Goal: Information Seeking & Learning: Learn about a topic

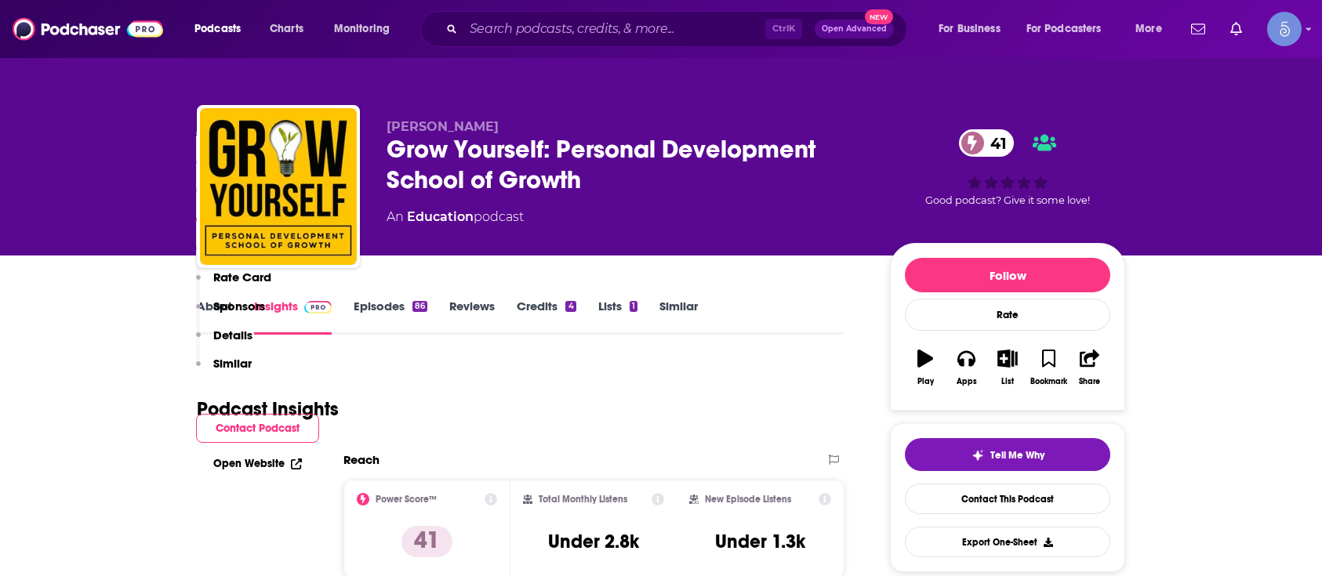
scroll to position [1149, 0]
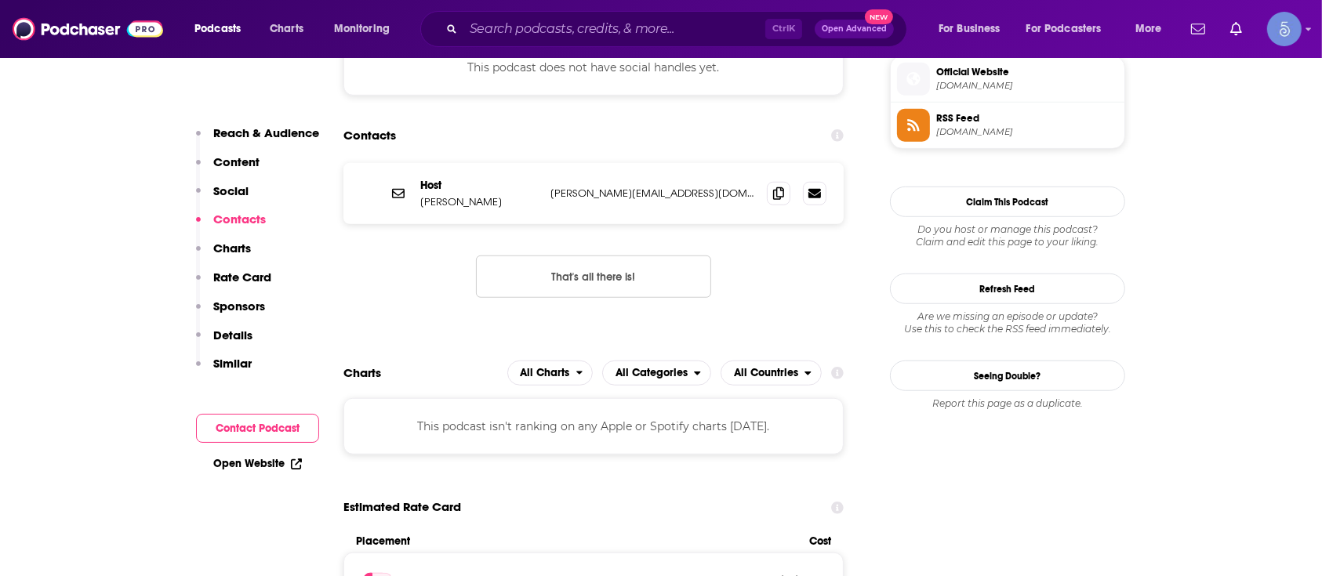
click at [615, 41] on div "Ctrl K Open Advanced New" at bounding box center [663, 29] width 487 height 36
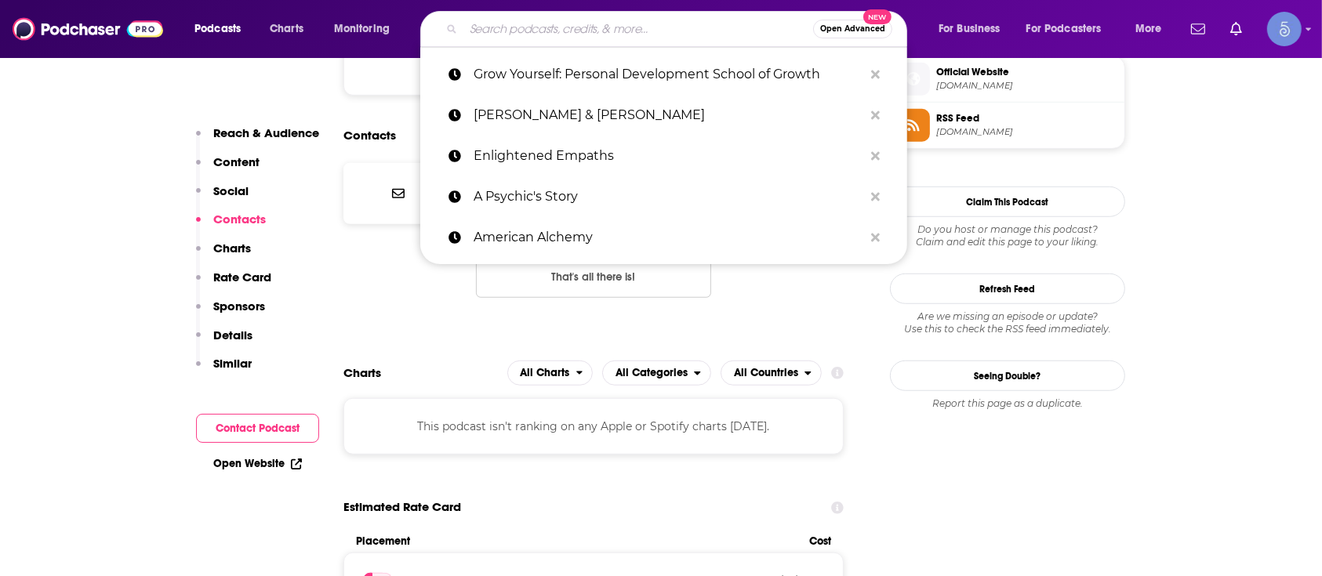
click at [620, 28] on input "Search podcasts, credits, & more..." at bounding box center [638, 28] width 350 height 25
paste input "Recovery Road"
type input "Recovery Road"
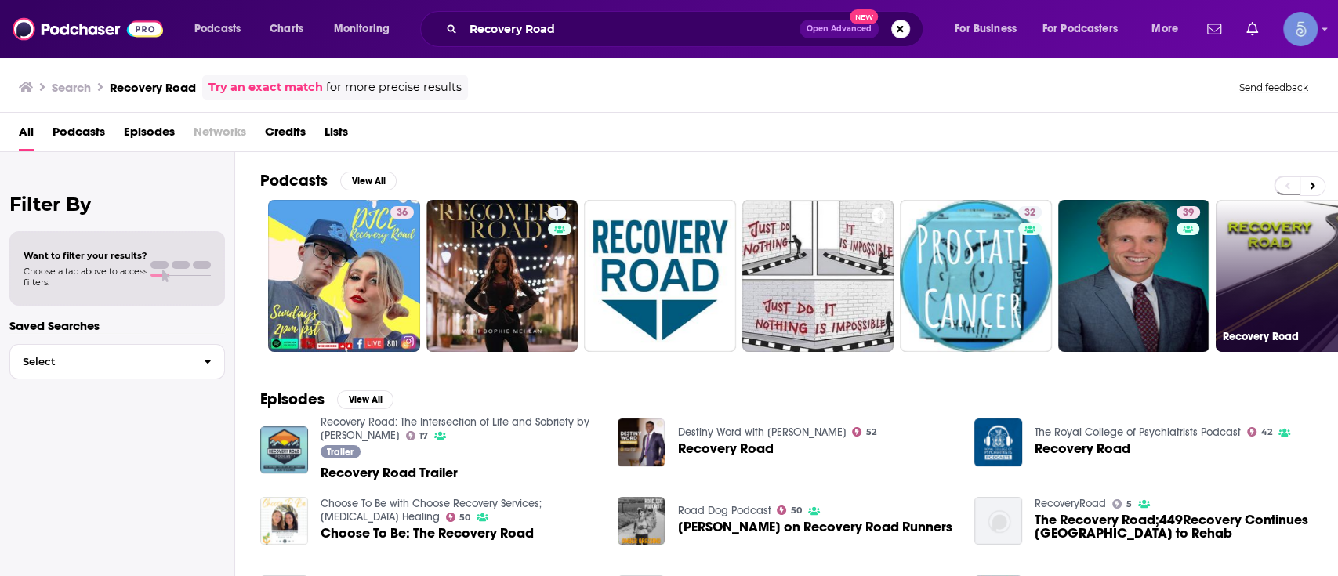
click at [1266, 254] on link "Recovery Road" at bounding box center [1292, 276] width 152 height 152
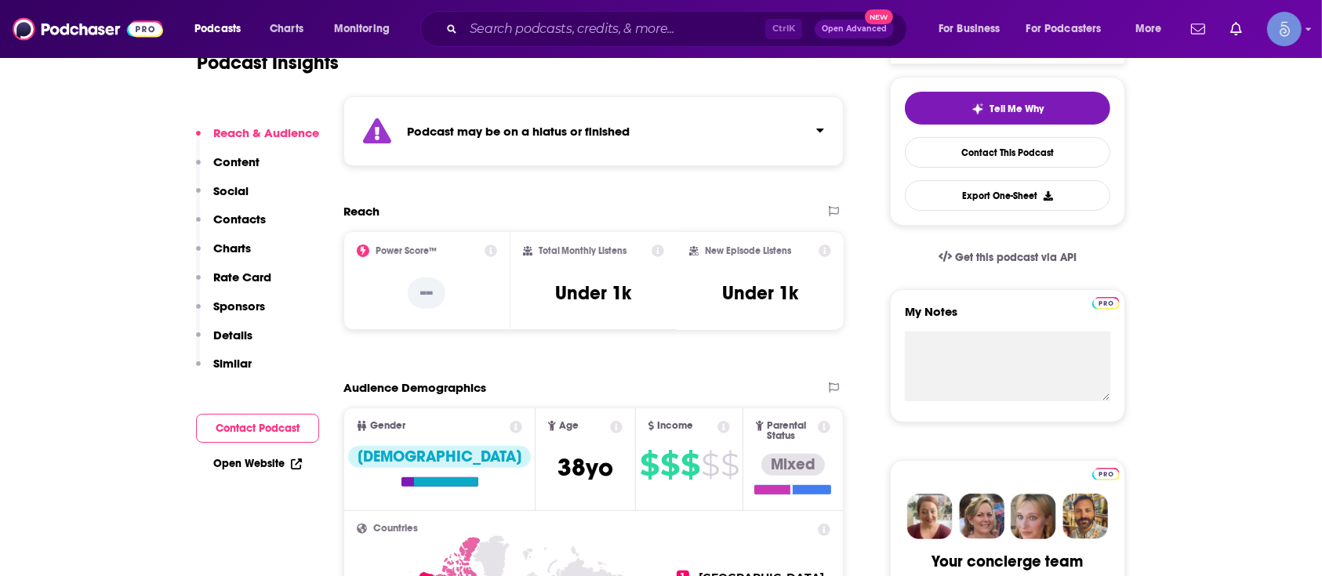
scroll to position [314, 0]
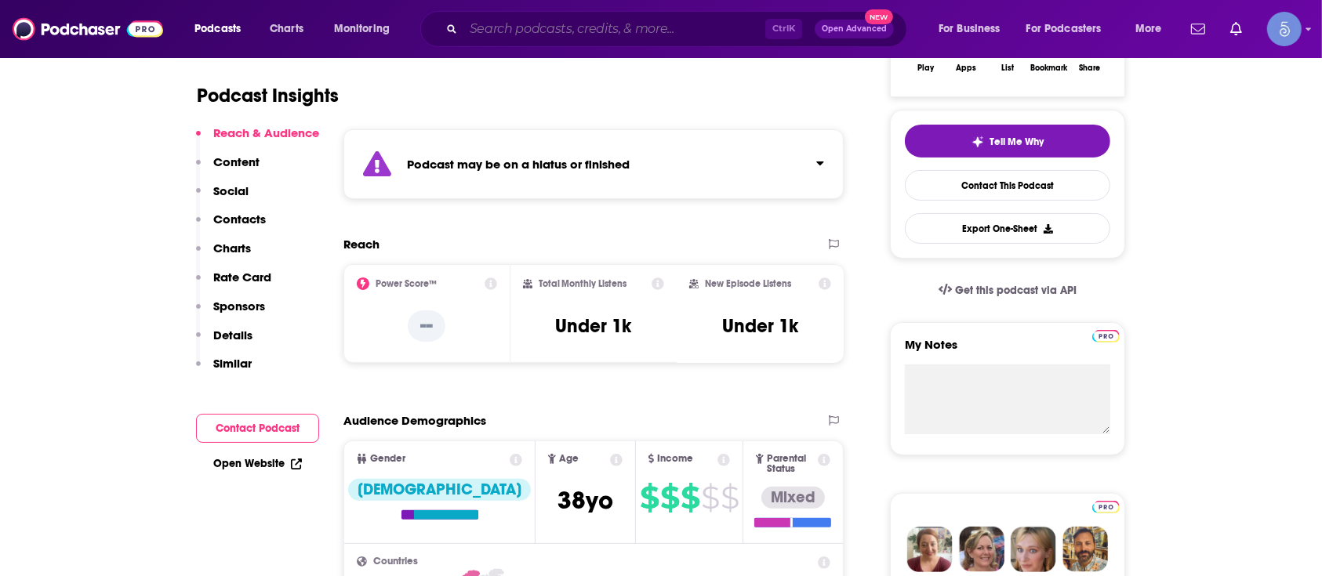
click at [505, 40] on input "Search podcasts, credits, & more..." at bounding box center [614, 28] width 302 height 25
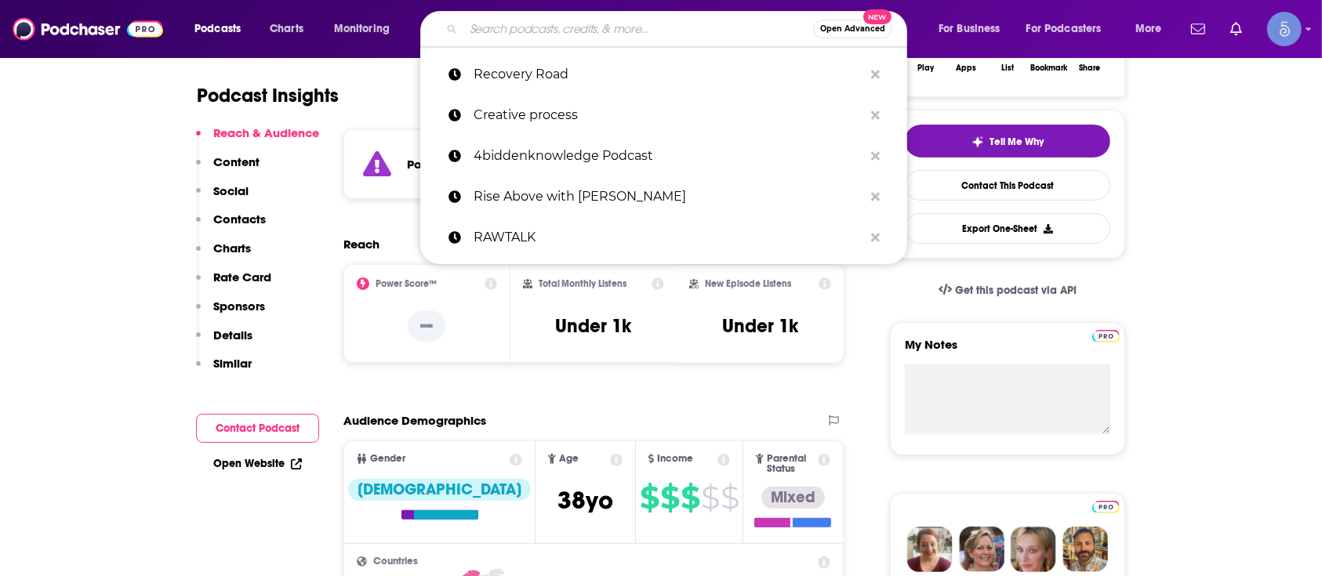
paste input "Recovery Road"
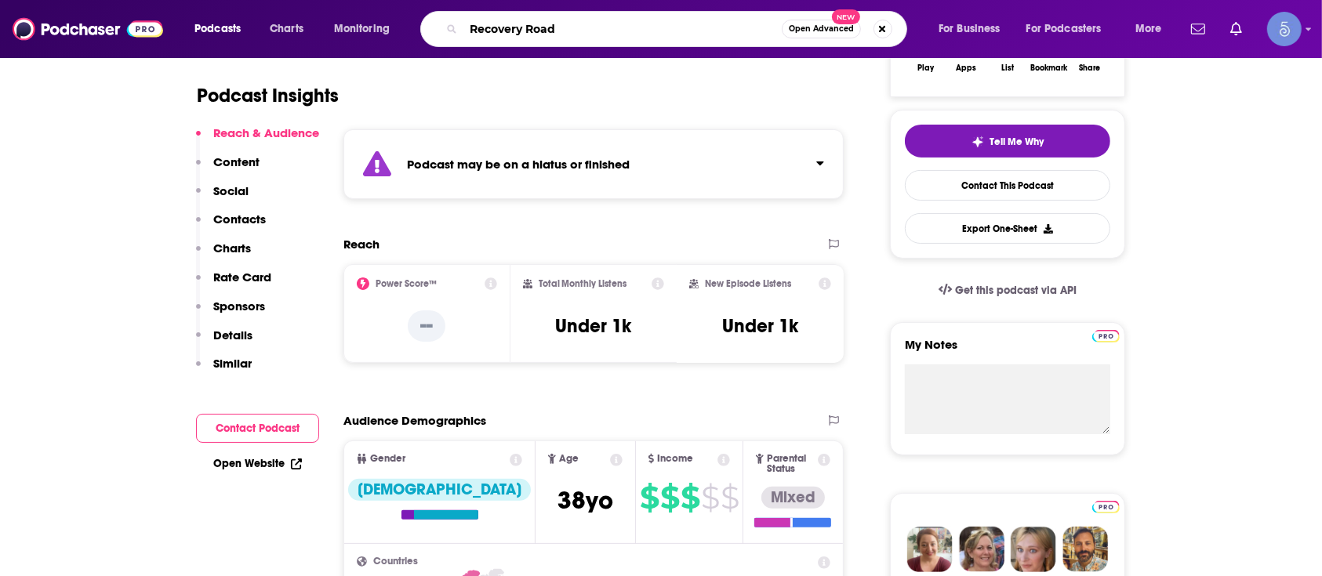
type input "Recovery Road"
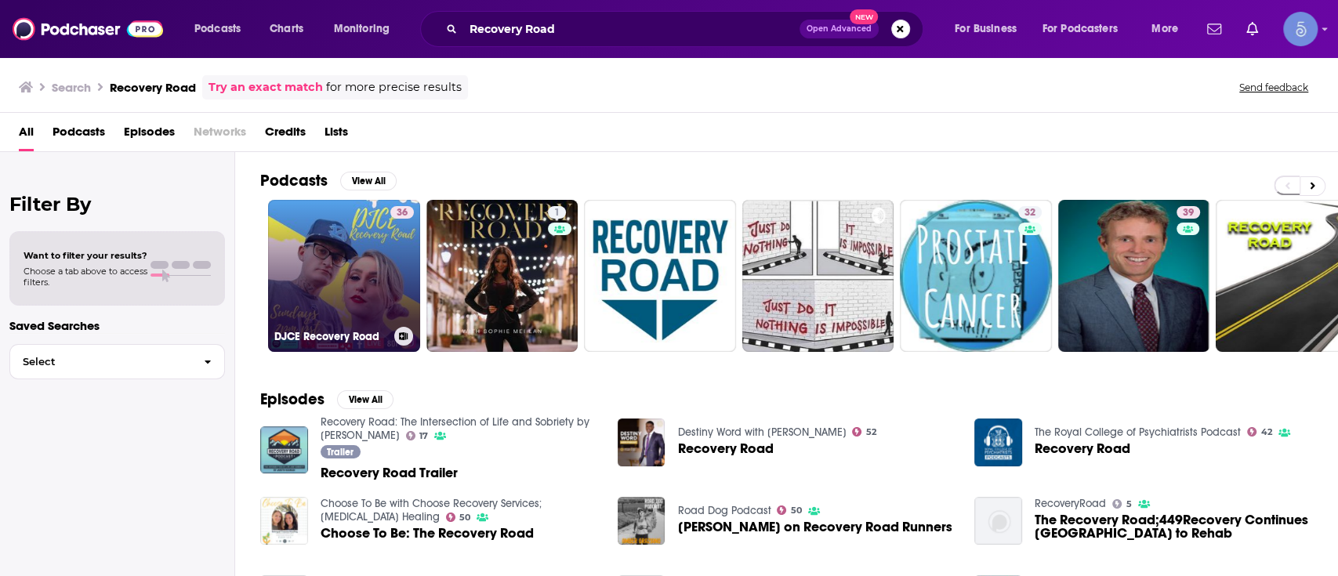
click at [333, 248] on link "36 DJCE Recovery Road" at bounding box center [344, 276] width 152 height 152
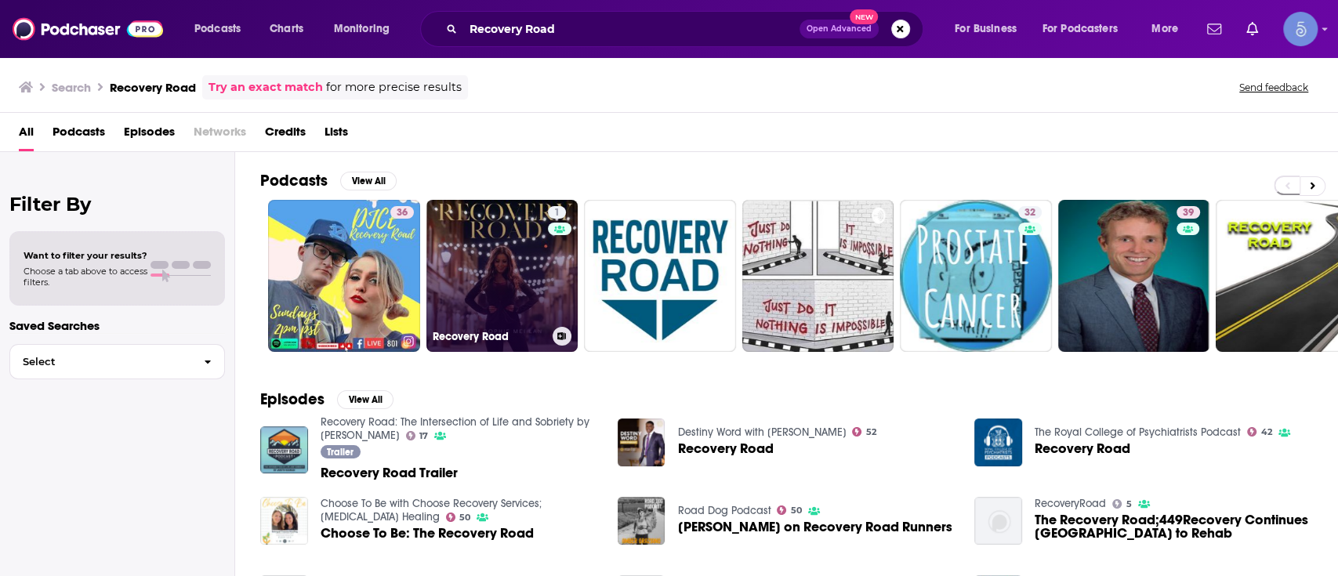
click at [482, 262] on link "1 Recovery Road" at bounding box center [502, 276] width 152 height 152
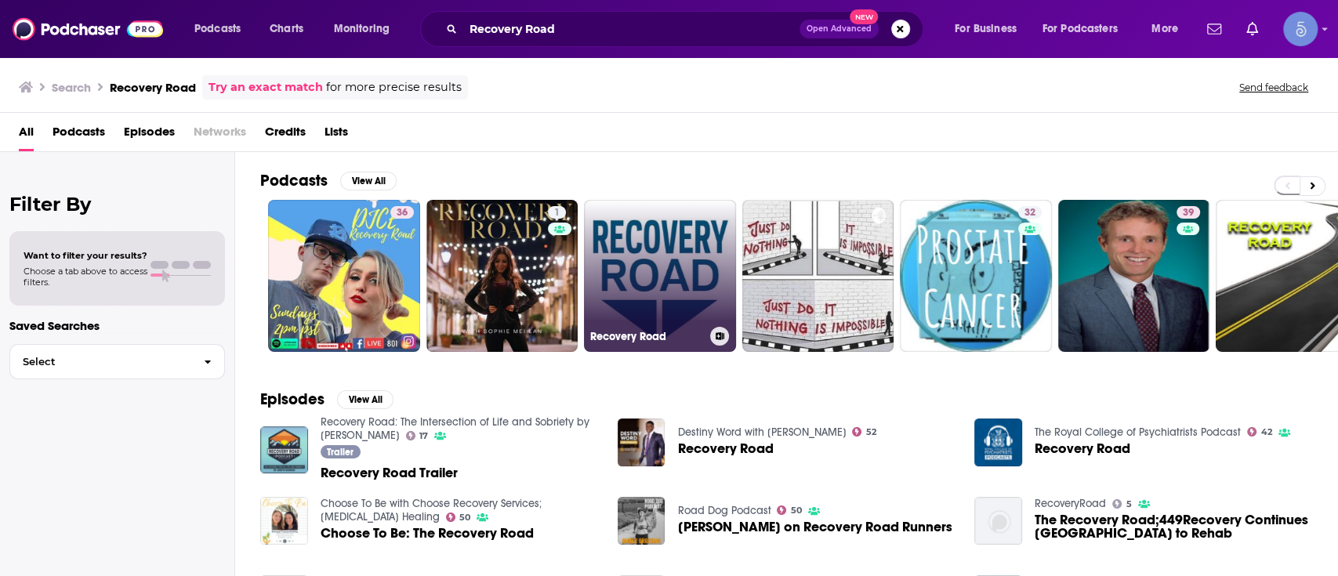
click at [706, 266] on link "Recovery Road" at bounding box center [660, 276] width 152 height 152
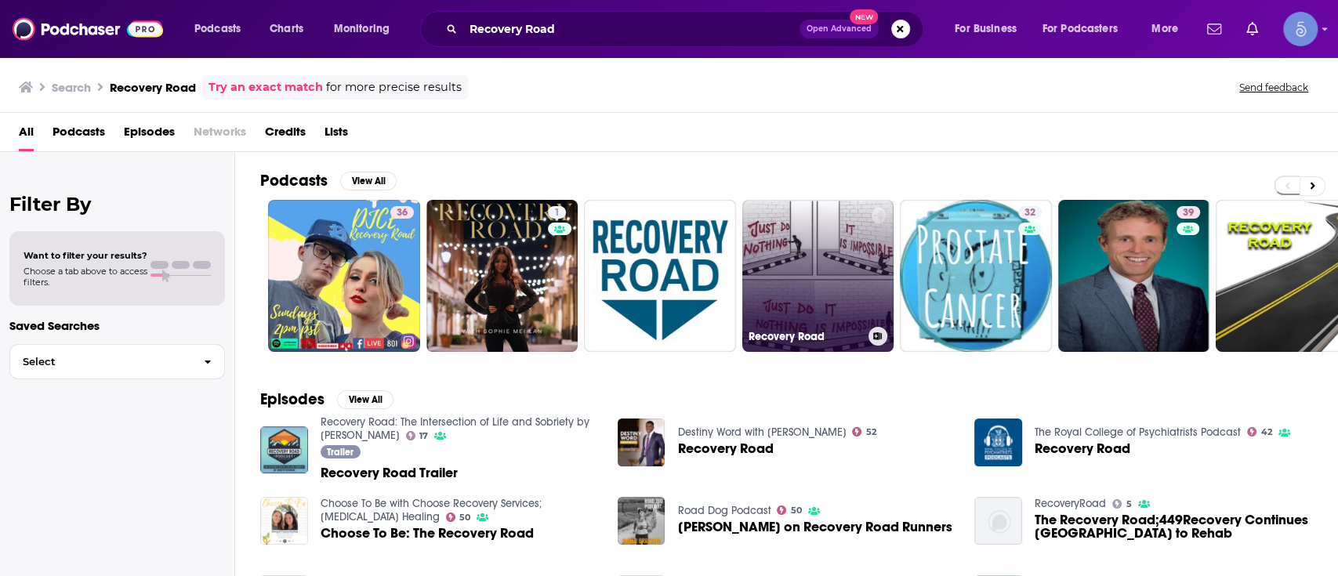
click at [826, 264] on link "Recovery Road" at bounding box center [818, 276] width 152 height 152
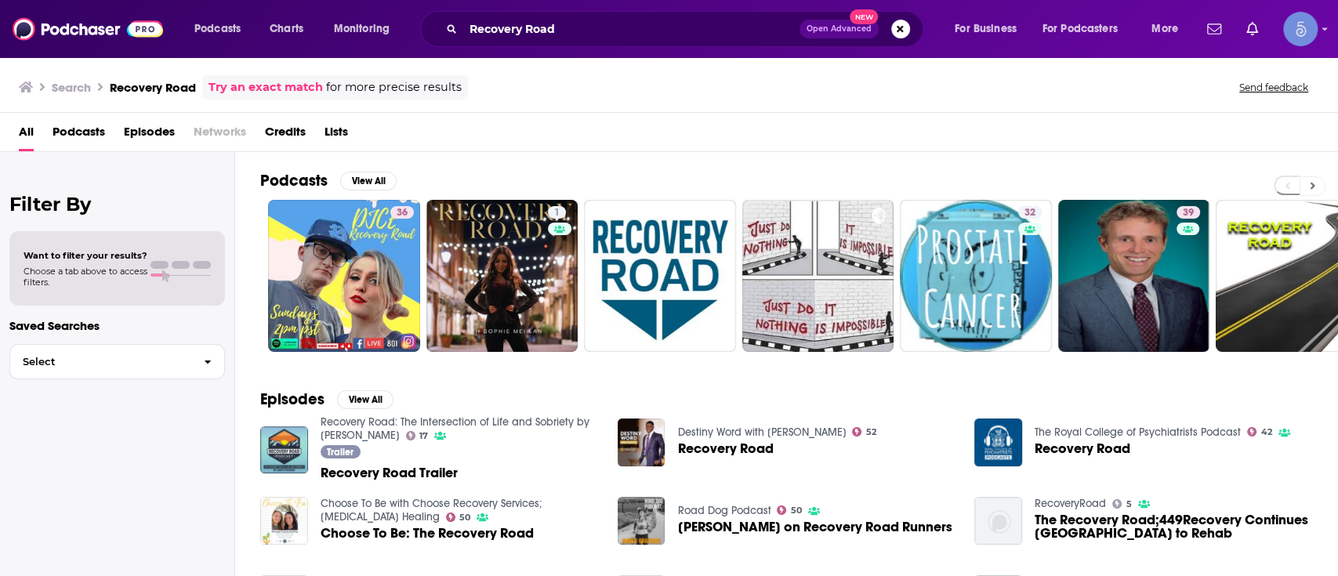
click at [1310, 180] on icon at bounding box center [1312, 185] width 5 height 11
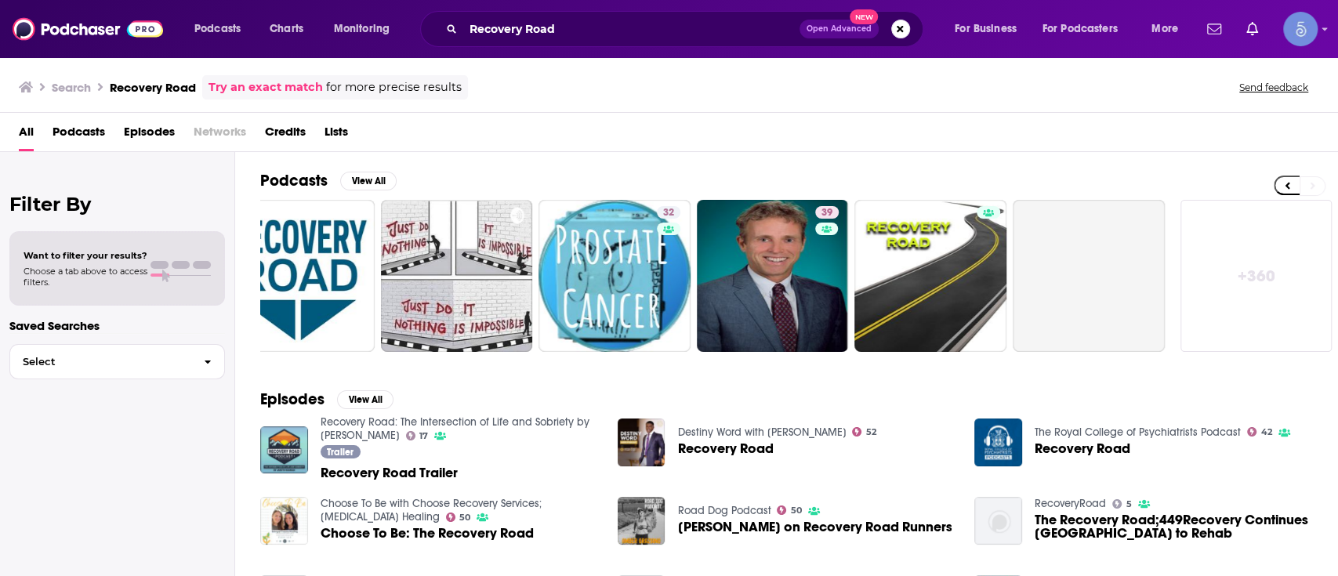
scroll to position [0, 362]
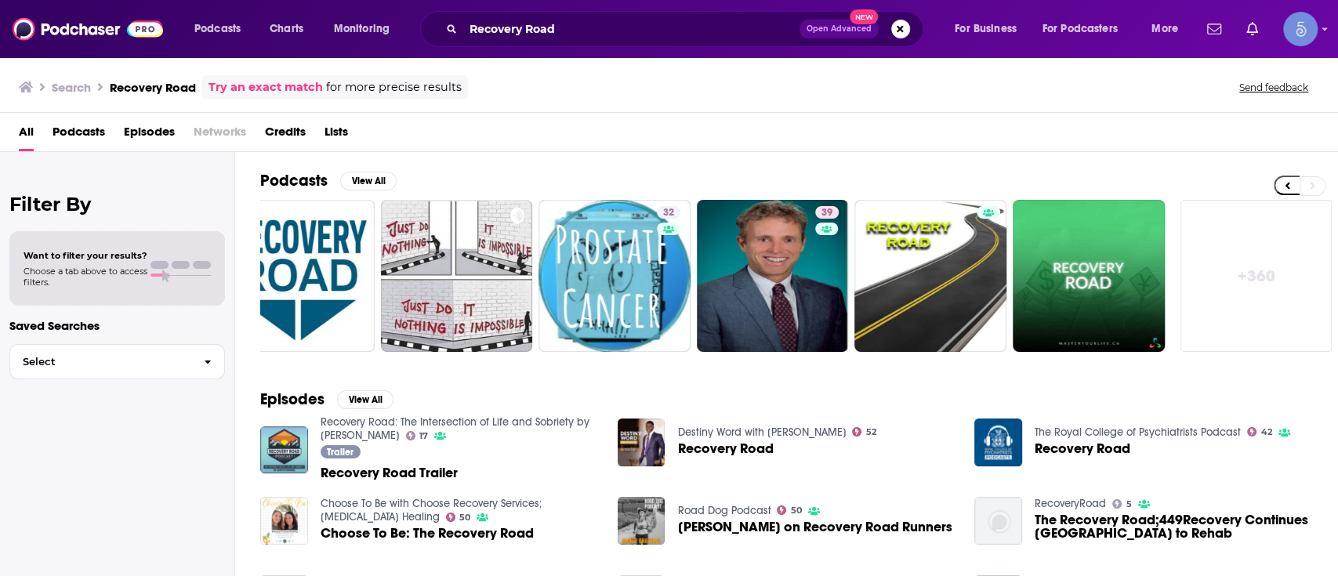
click at [1266, 232] on link "+ 360" at bounding box center [1257, 276] width 152 height 152
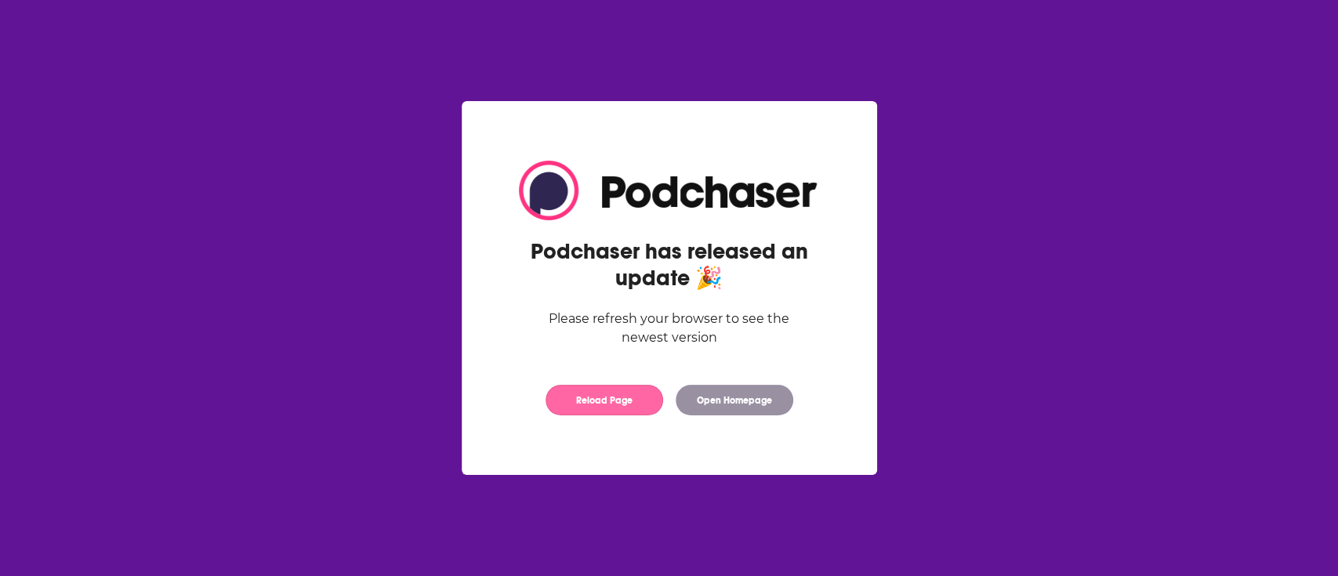
click at [625, 403] on button "Reload Page" at bounding box center [605, 400] width 118 height 31
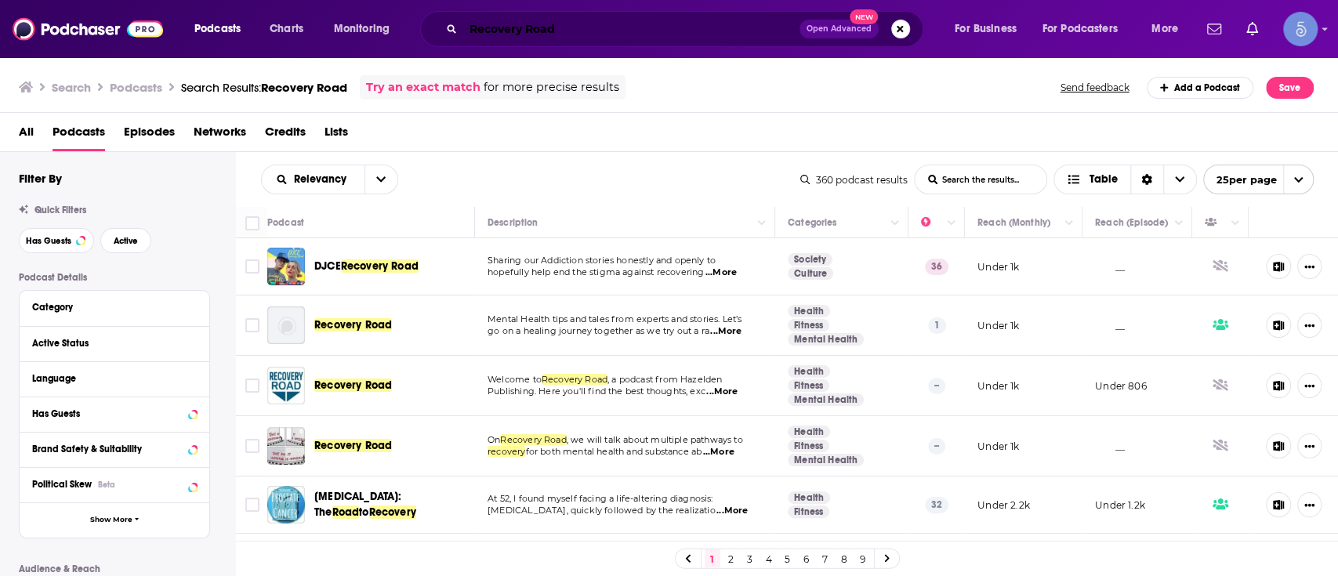
click at [746, 31] on input "Recovery Road" at bounding box center [631, 28] width 336 height 25
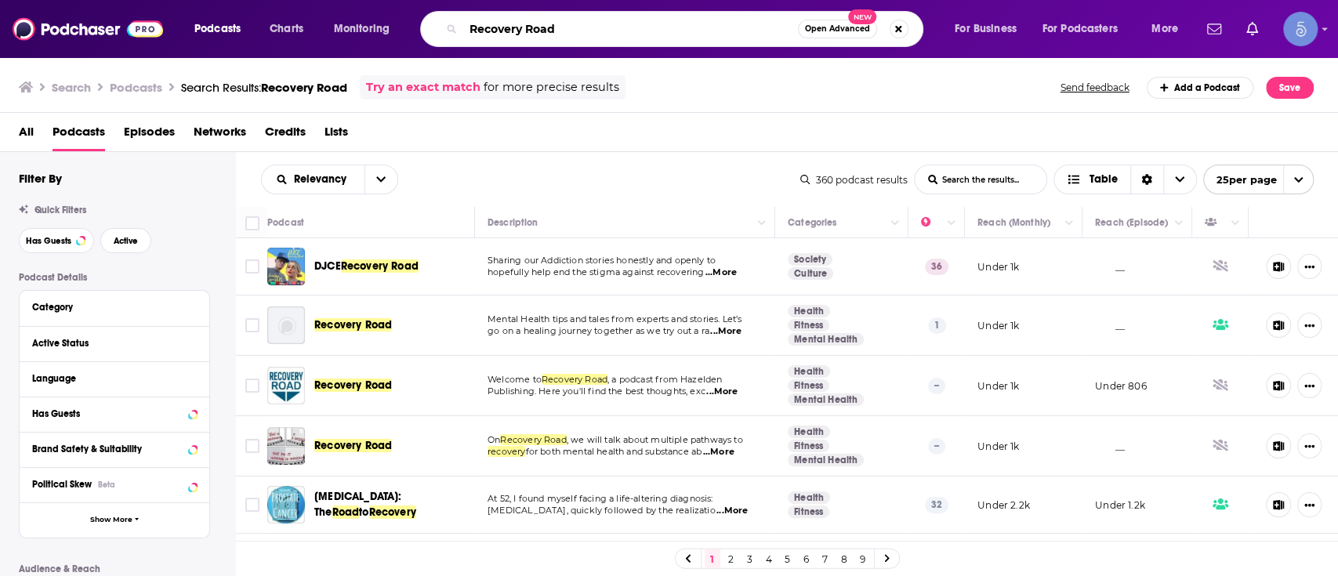
click at [746, 31] on input "Recovery Road" at bounding box center [630, 28] width 335 height 25
paste input "Episode 179 - Time to Rally the Troops"
type input "Episode 179 - Time to Rally the Troops"
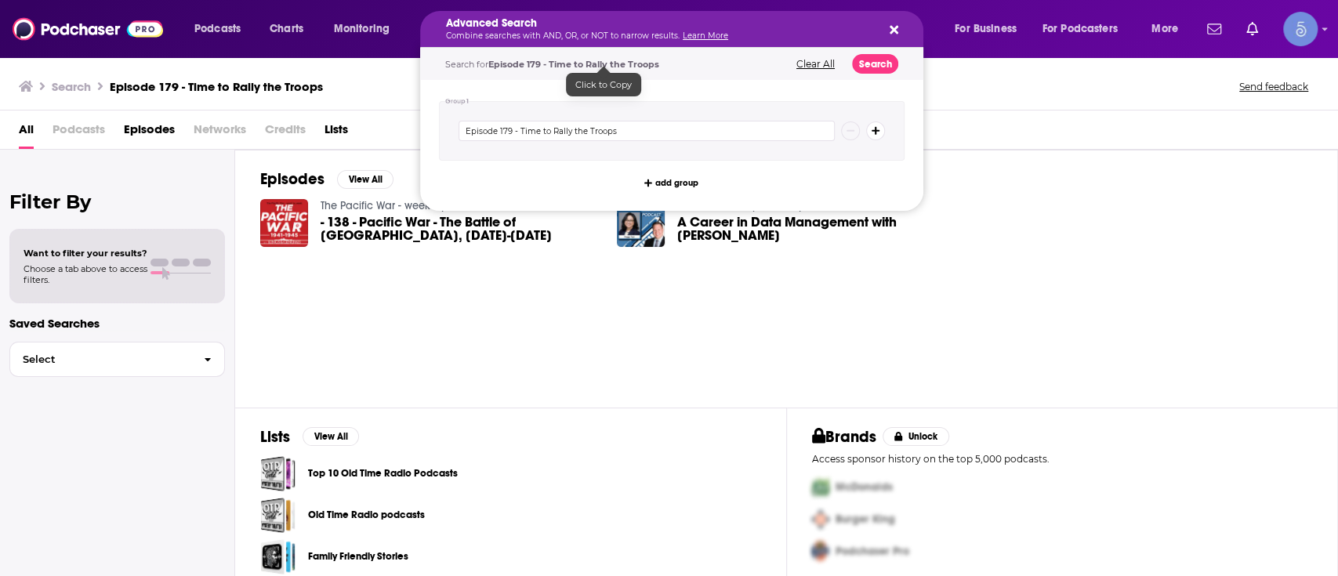
click at [554, 39] on p "Combine searches with AND, OR, or NOT to narrow results. Learn More" at bounding box center [659, 36] width 426 height 8
click at [564, 56] on div "Search for Episode 179 - Time to Rally the Troops Clear All Search" at bounding box center [671, 64] width 503 height 32
click at [556, 61] on span "Episode 179 - Time to Rally the Troops" at bounding box center [573, 64] width 171 height 11
click at [828, 61] on button "Clear All" at bounding box center [816, 64] width 48 height 11
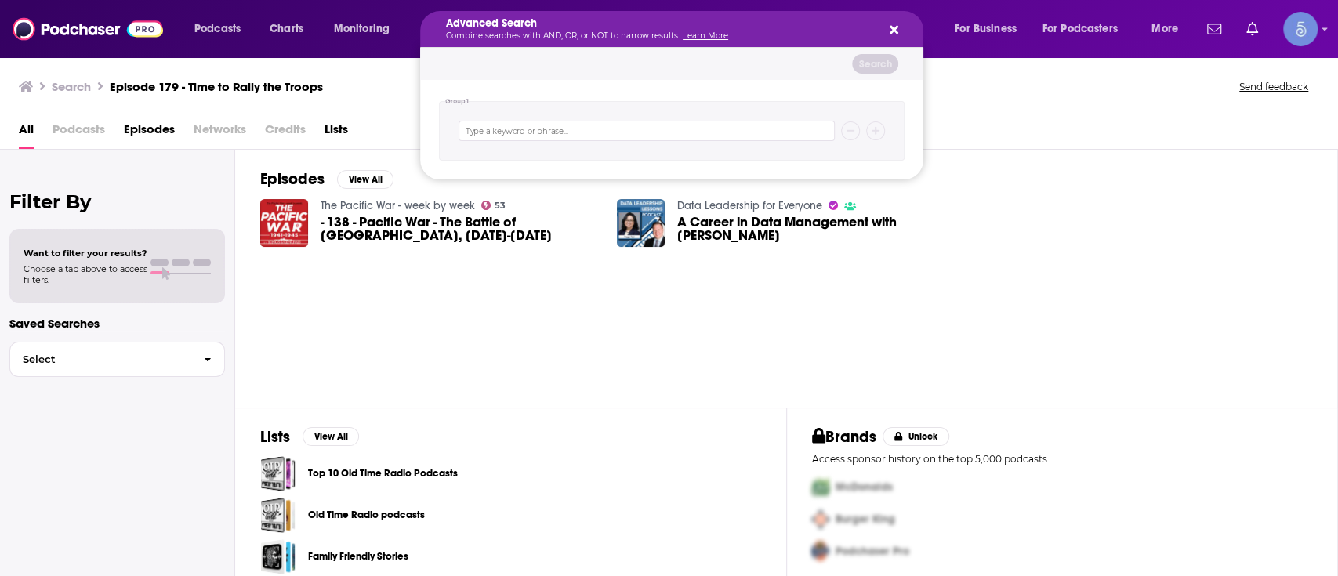
click at [1148, 123] on div "All Podcasts Episodes Networks Credits Lists" at bounding box center [672, 133] width 1307 height 32
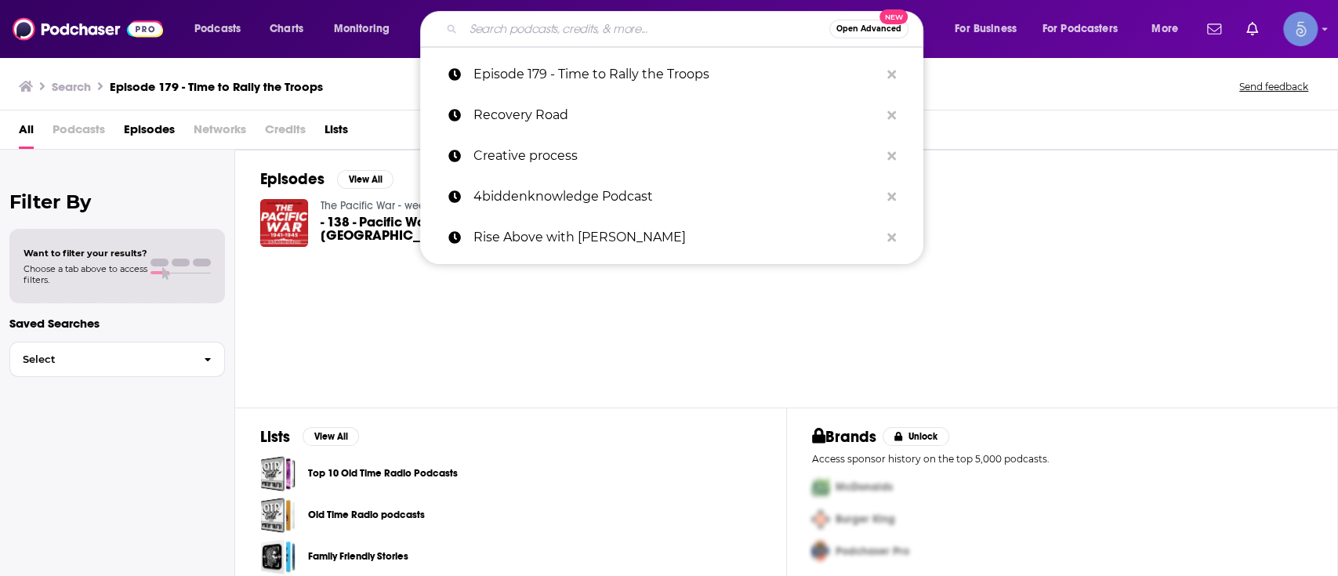
click at [713, 23] on input "Search podcasts, credits, & more..." at bounding box center [646, 28] width 366 height 25
paste input "Episode 179 - Time to Rally the Troops"
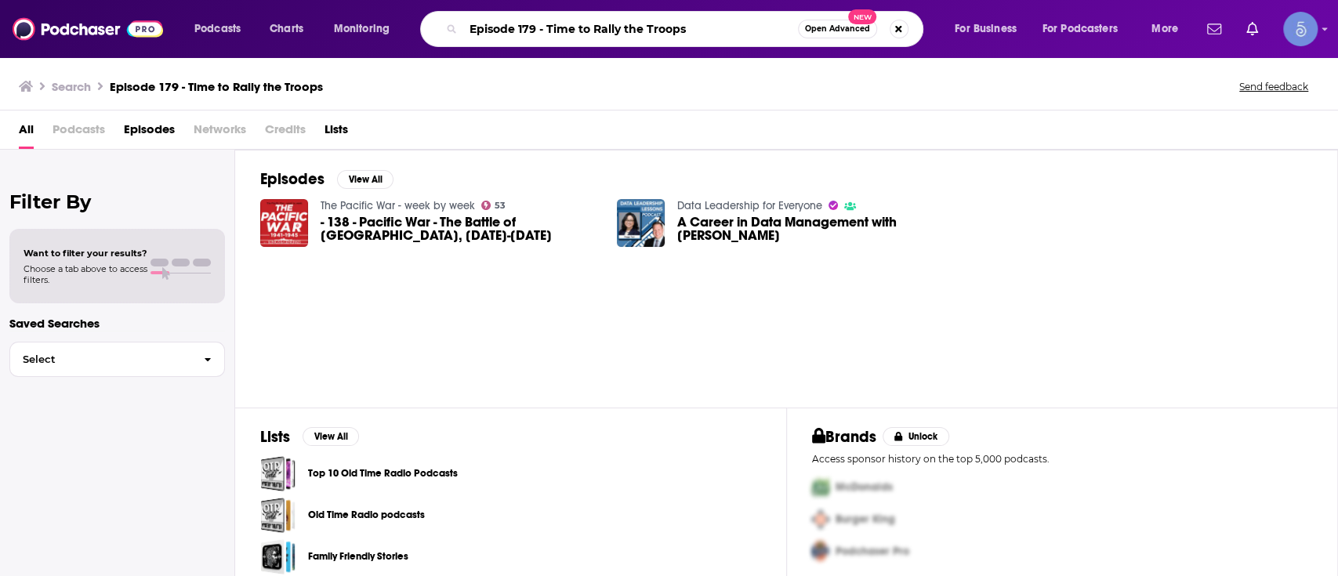
drag, startPoint x: 549, startPoint y: 25, endPoint x: 372, endPoint y: 19, distance: 176.5
click at [364, 18] on div "Podcasts Charts Monitoring Episode 179 - Time to Rally the Troops Open Advanced…" at bounding box center [688, 29] width 1010 height 36
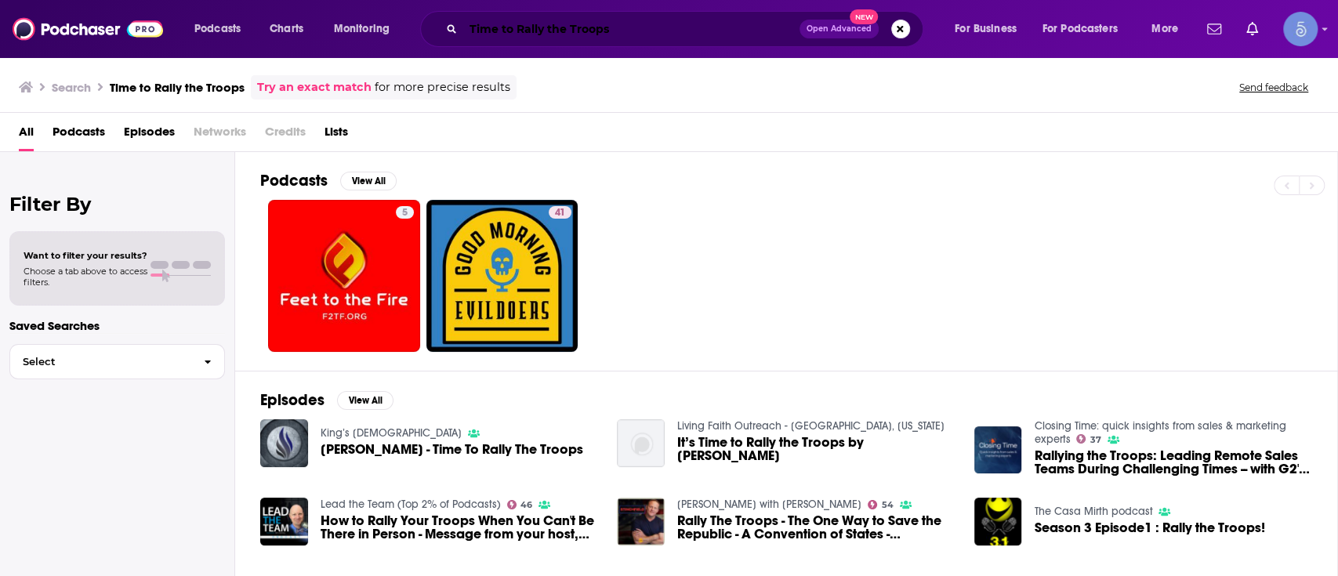
click at [671, 34] on input "Time to Rally the Troops" at bounding box center [631, 28] width 336 height 25
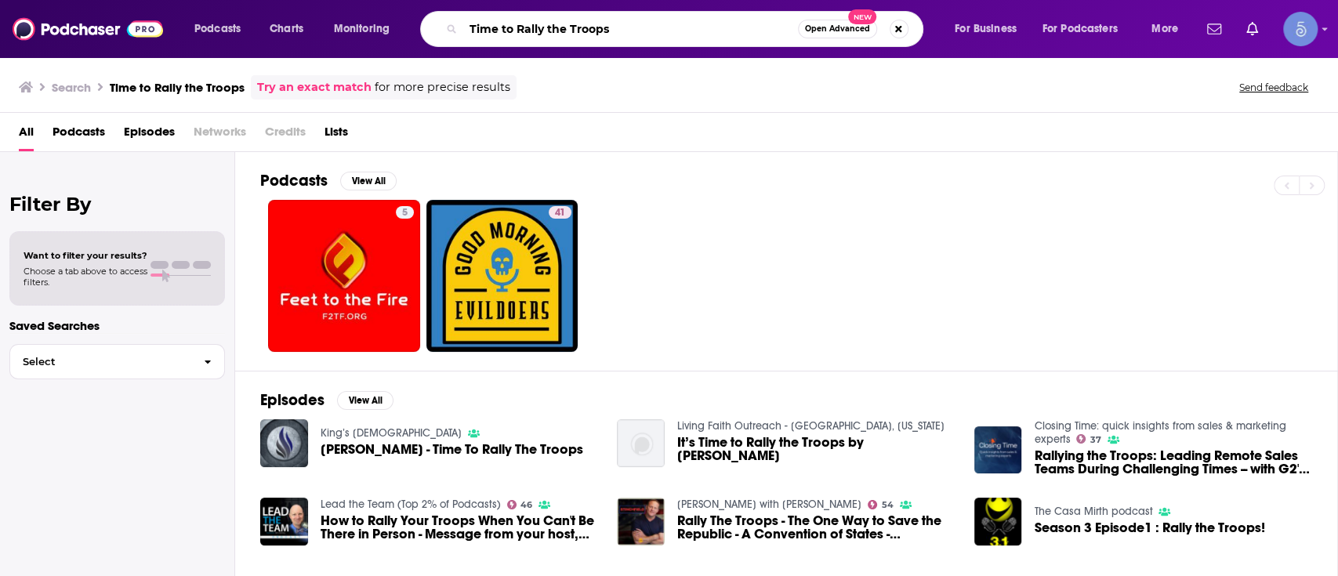
click at [671, 34] on input "Time to Rally the Troops" at bounding box center [630, 28] width 335 height 25
paste input "[PERSON_NAME]"
type input "[PERSON_NAME]"
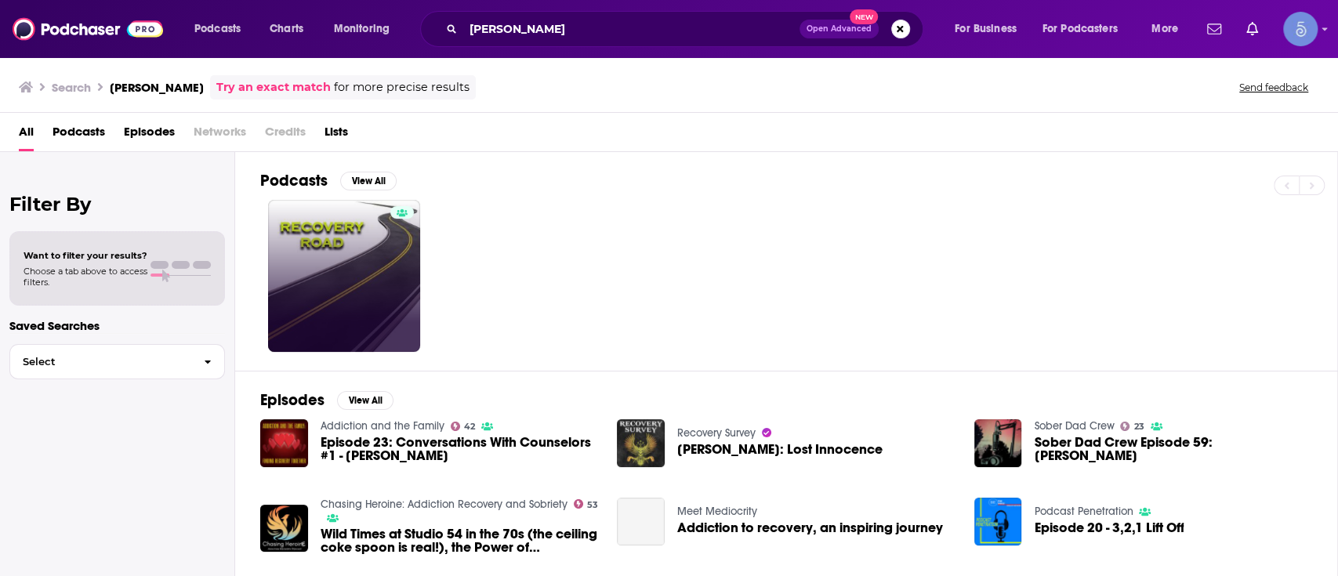
click at [353, 272] on link at bounding box center [344, 276] width 152 height 152
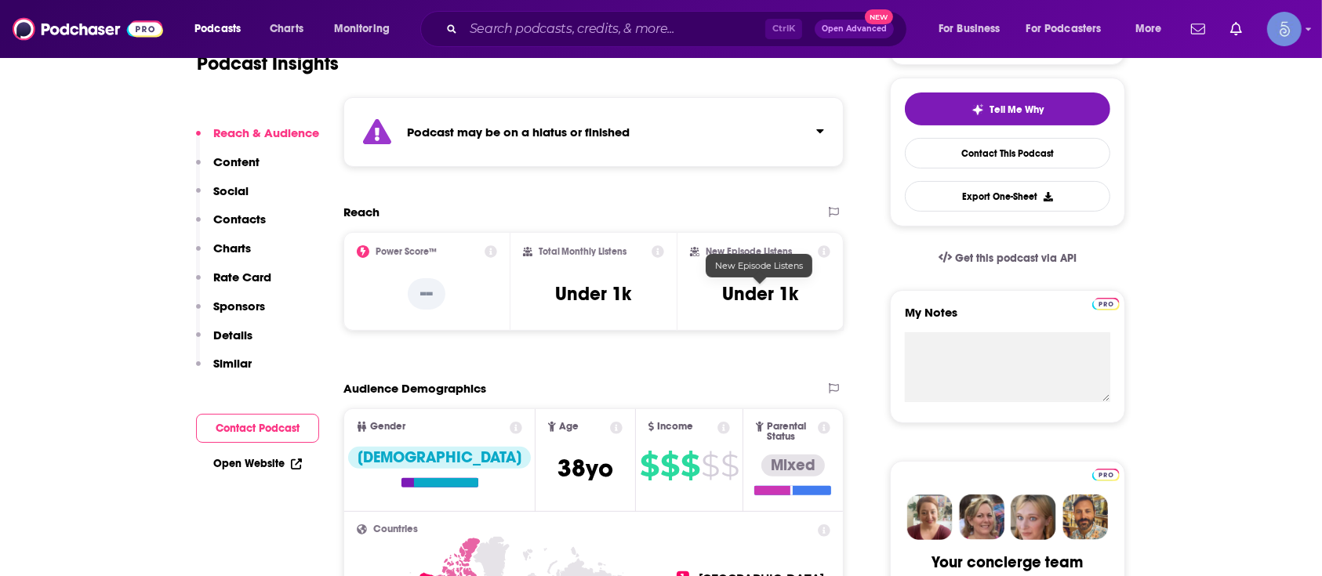
scroll to position [314, 0]
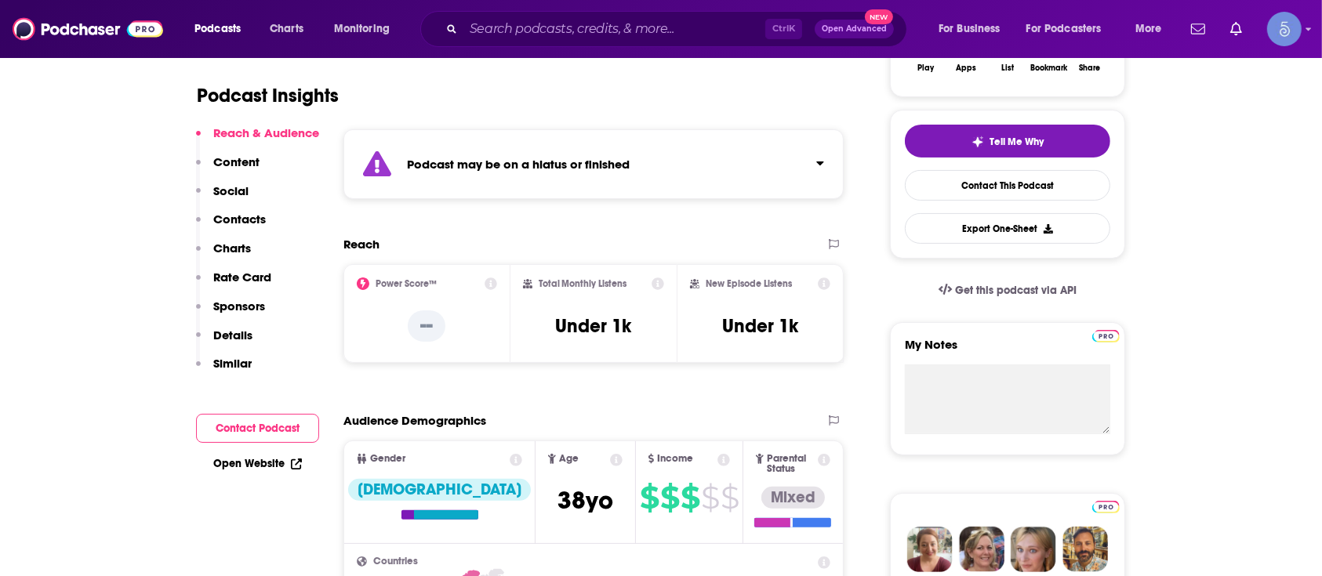
drag, startPoint x: 819, startPoint y: 152, endPoint x: 802, endPoint y: 178, distance: 31.1
click at [819, 151] on button "Click to expand status details" at bounding box center [814, 160] width 20 height 22
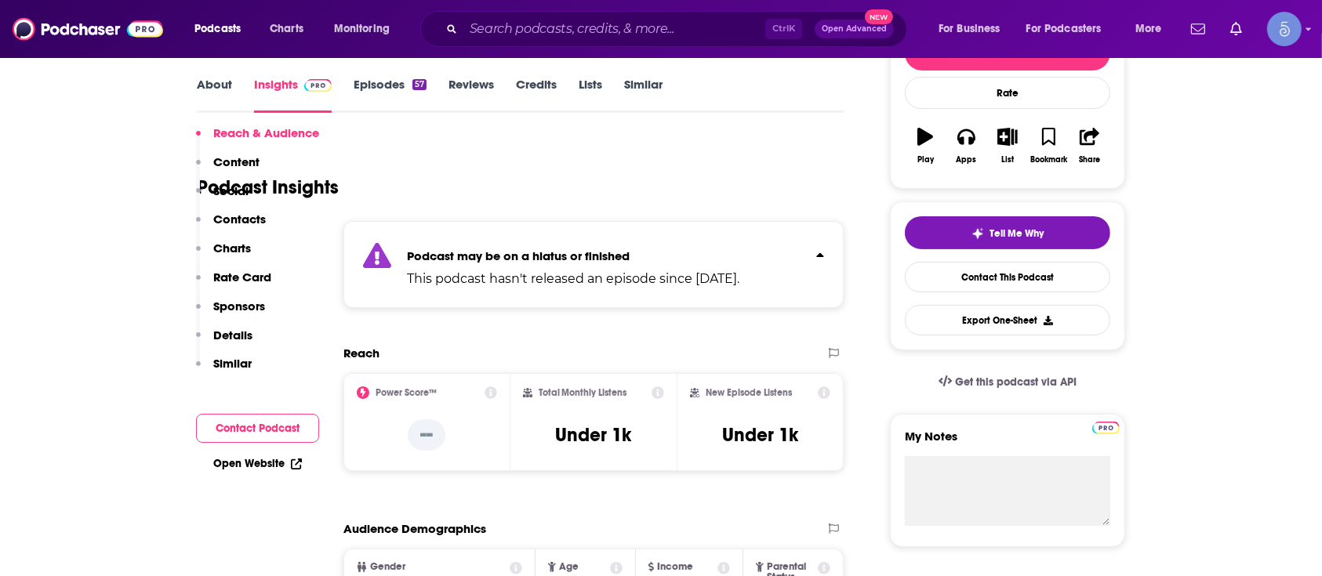
scroll to position [0, 0]
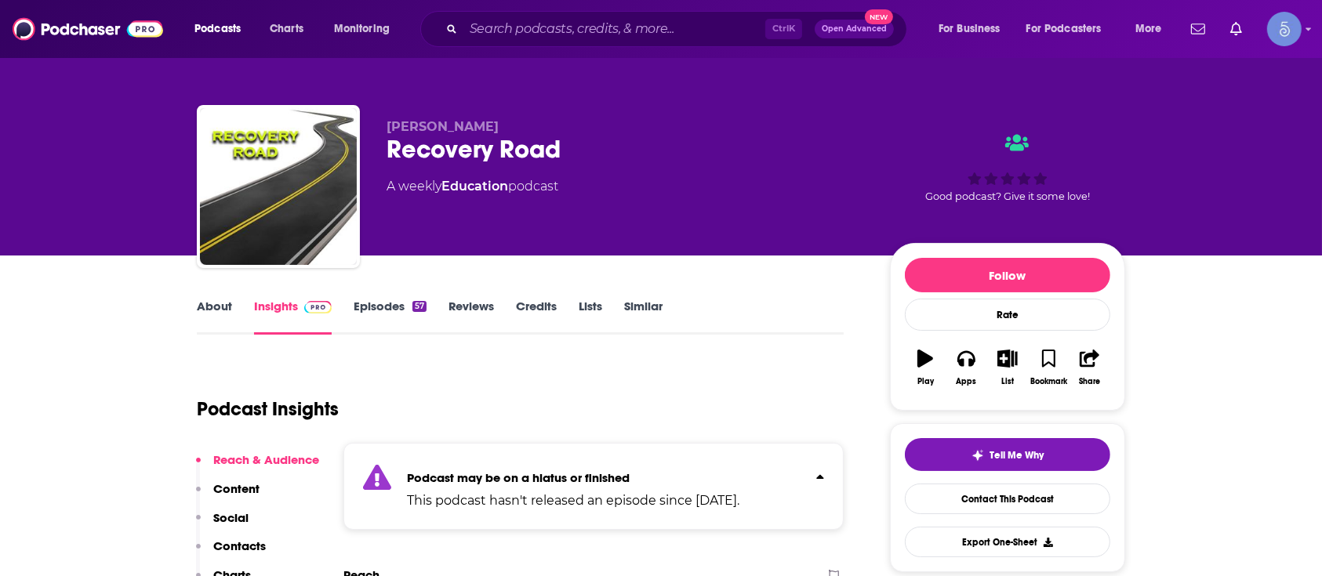
click at [211, 299] on link "About" at bounding box center [214, 317] width 35 height 36
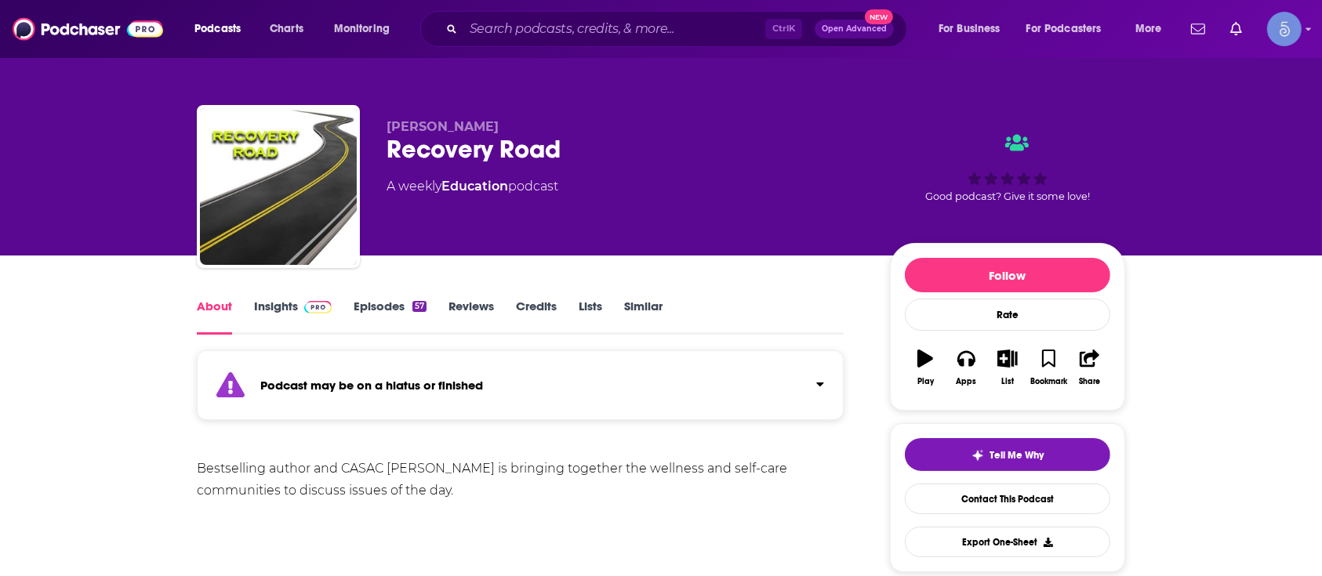
click at [485, 392] on div "Podcast may be on a hiatus or finished" at bounding box center [520, 385] width 647 height 70
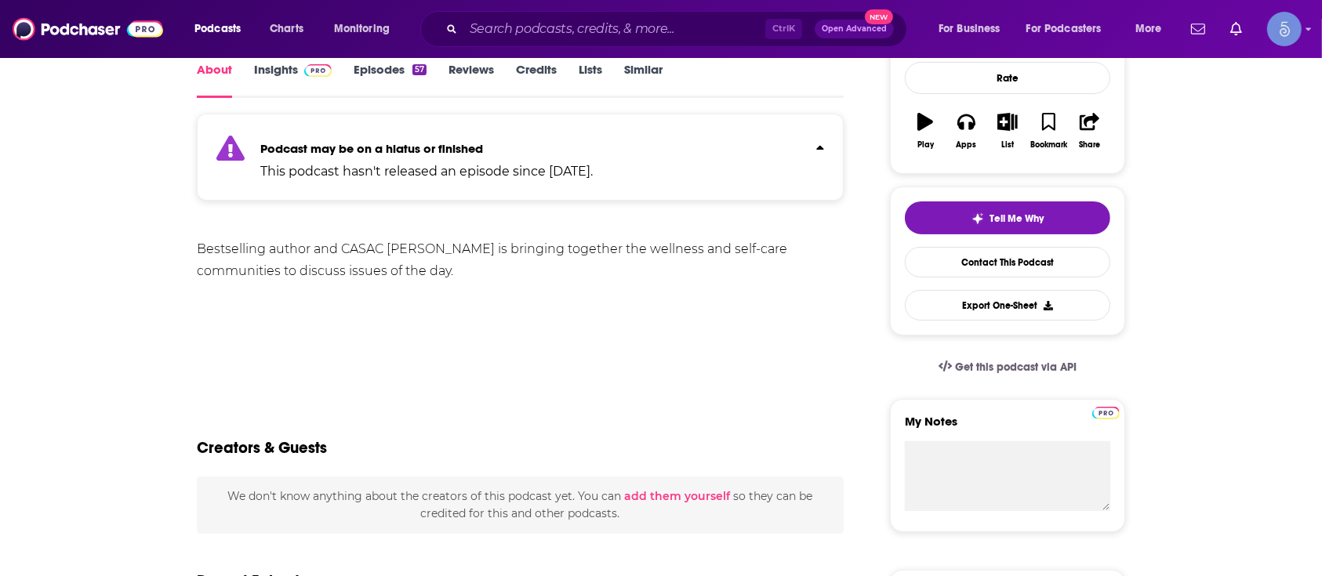
scroll to position [104, 0]
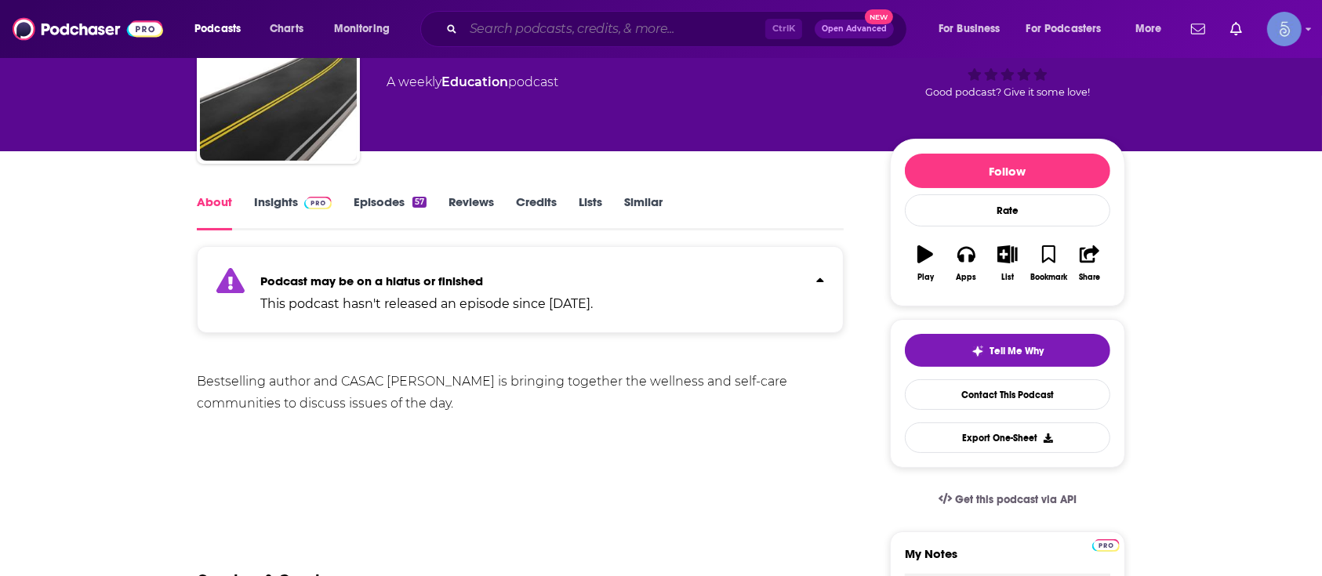
click at [633, 32] on input "Search podcasts, credits, & more..." at bounding box center [614, 28] width 302 height 25
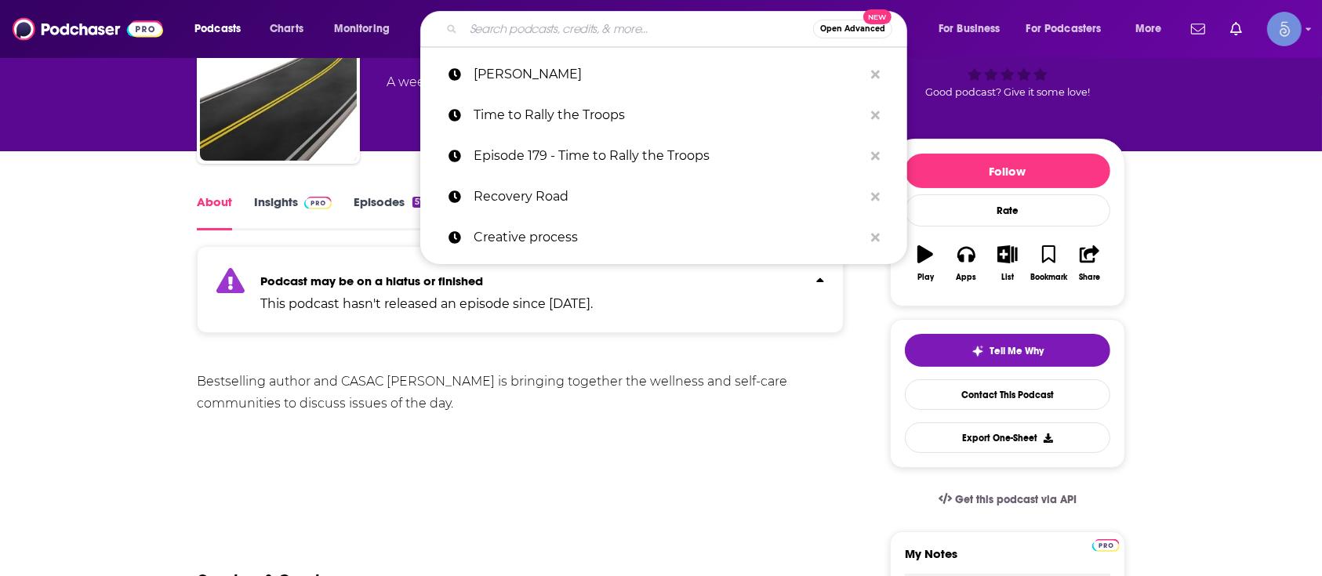
paste input "Recovery Vow"
type input "Recovery Vow"
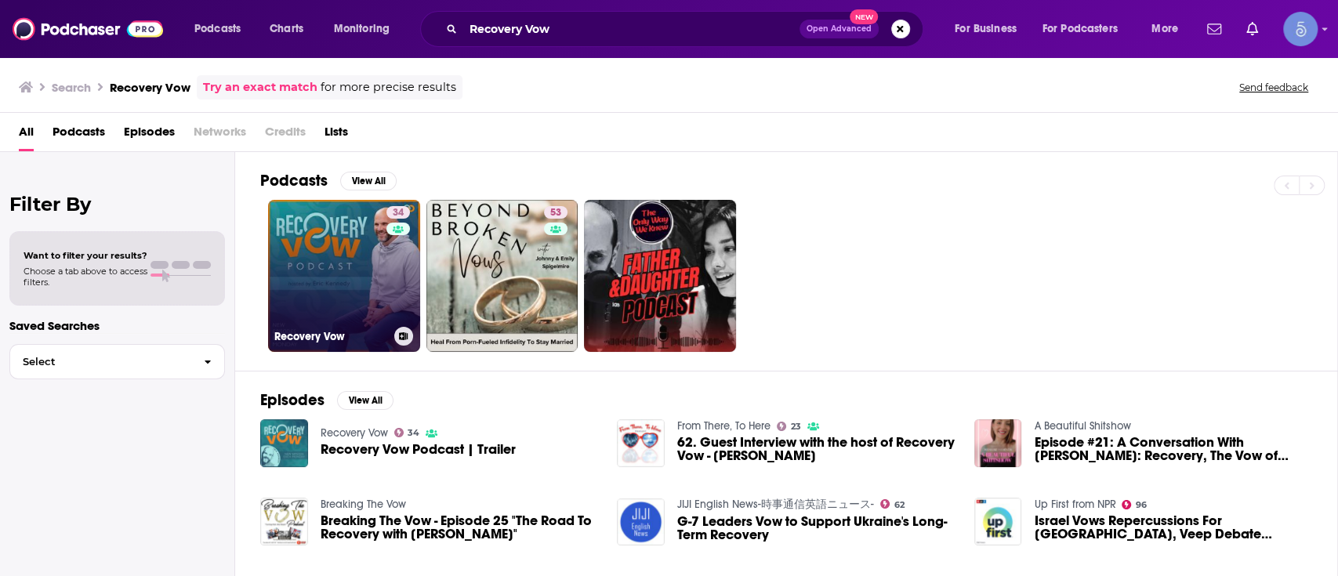
click at [356, 258] on link "34 Recovery Vow" at bounding box center [344, 276] width 152 height 152
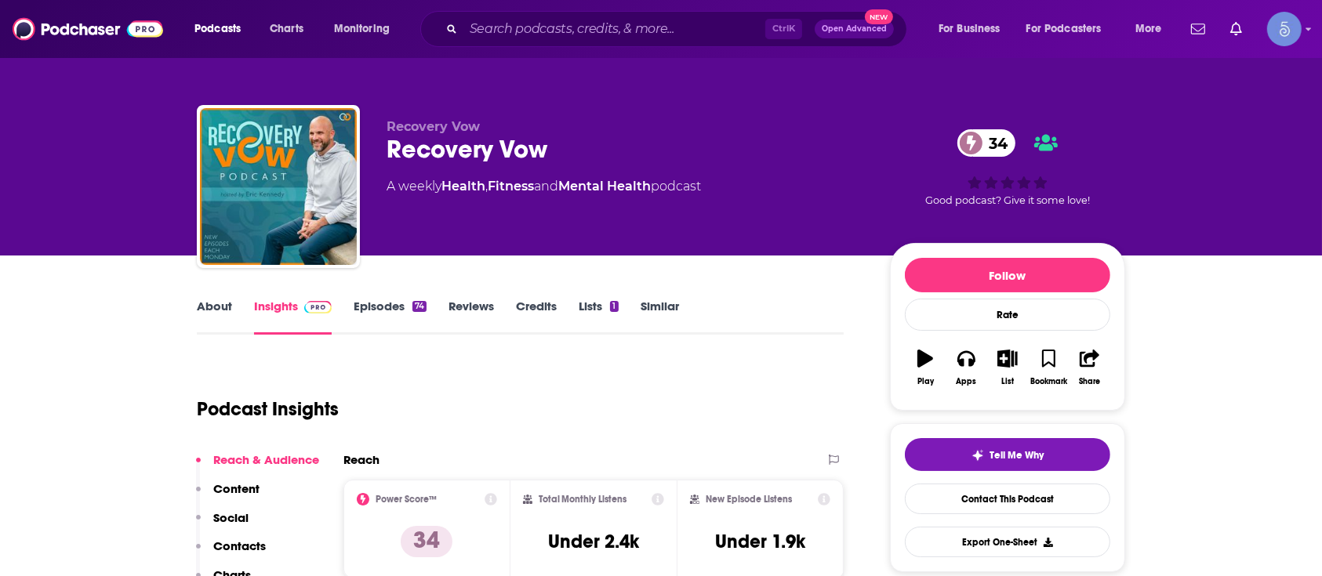
scroll to position [104, 0]
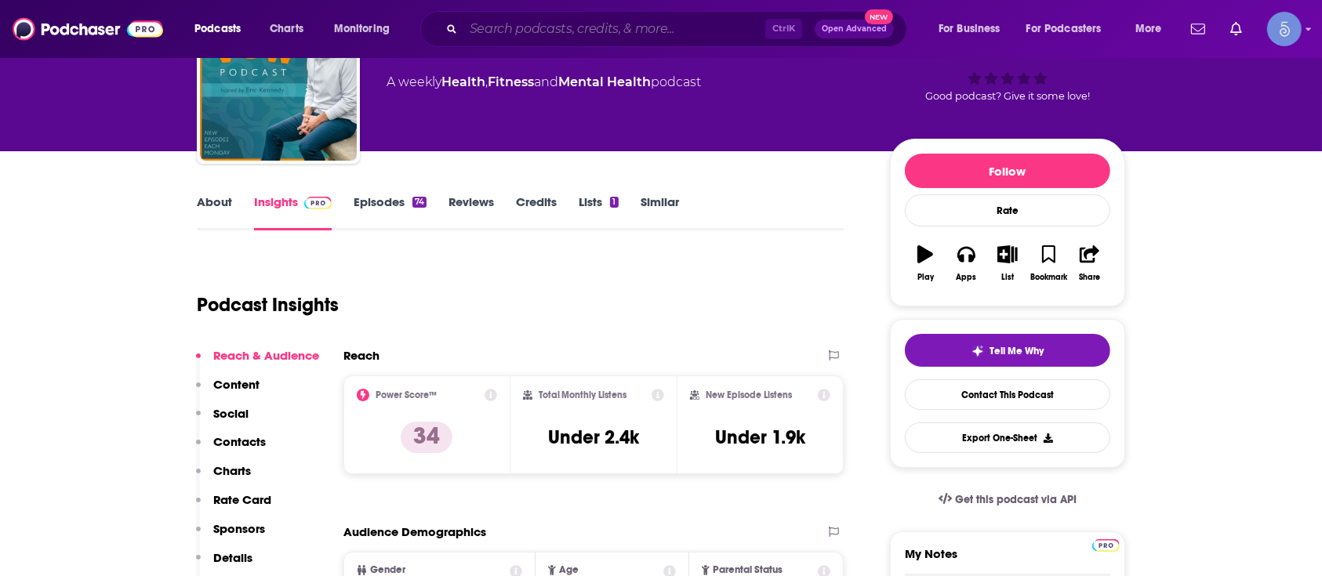
click at [646, 31] on input "Search podcasts, credits, & more..." at bounding box center [614, 28] width 302 height 25
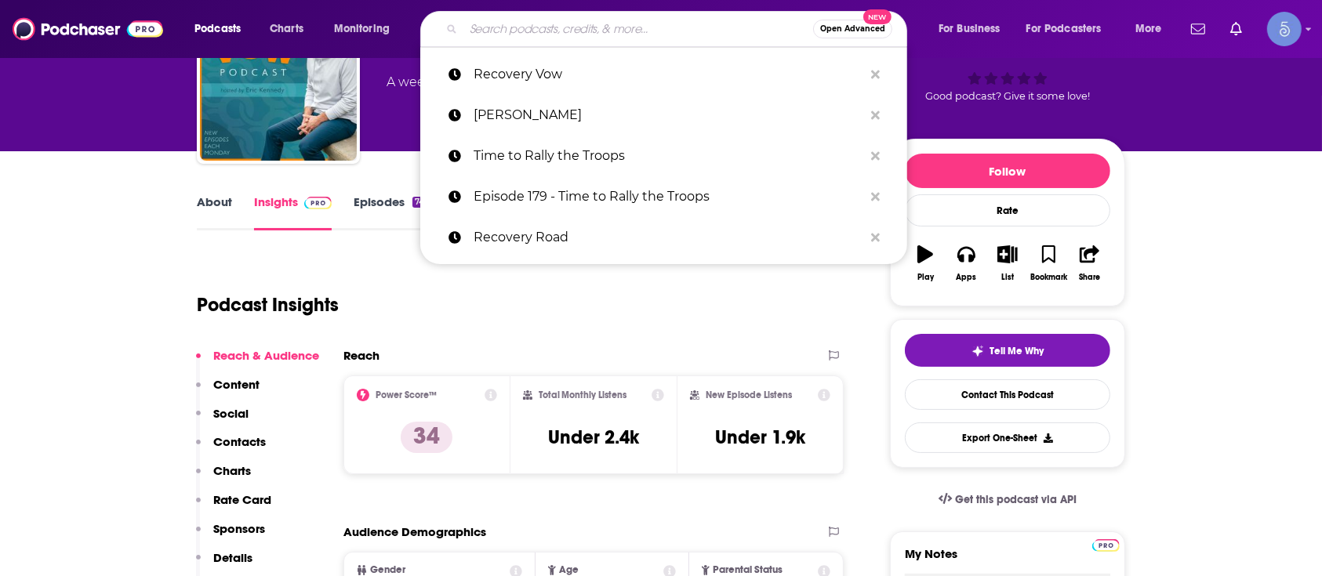
paste input "Grow Yourself: Personal Development School of Growth"
type input "Grow Yourself: Personal Development School of Growth"
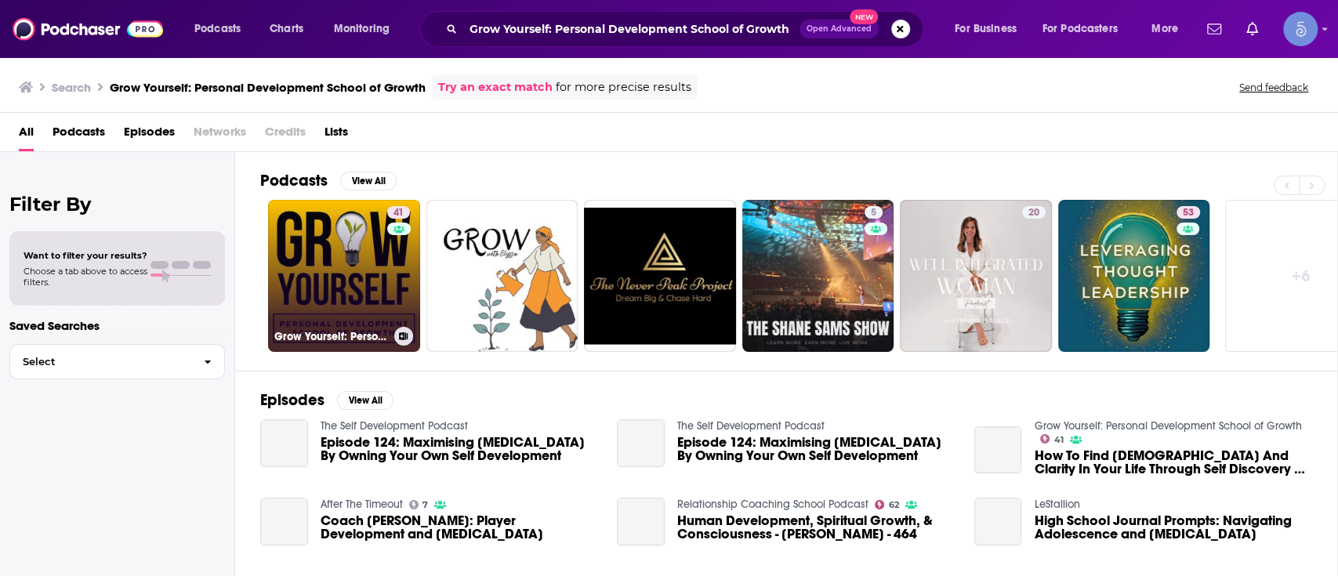
click at [359, 285] on link "41 Grow Yourself: Personal Development School of Growth" at bounding box center [344, 276] width 152 height 152
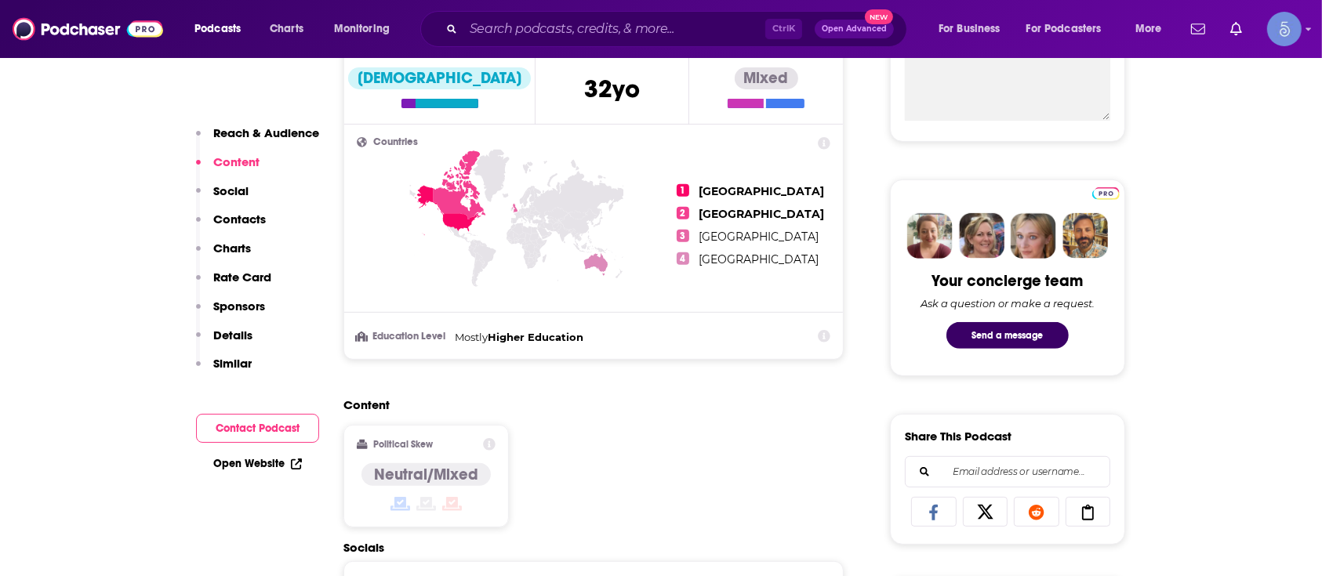
scroll to position [209, 0]
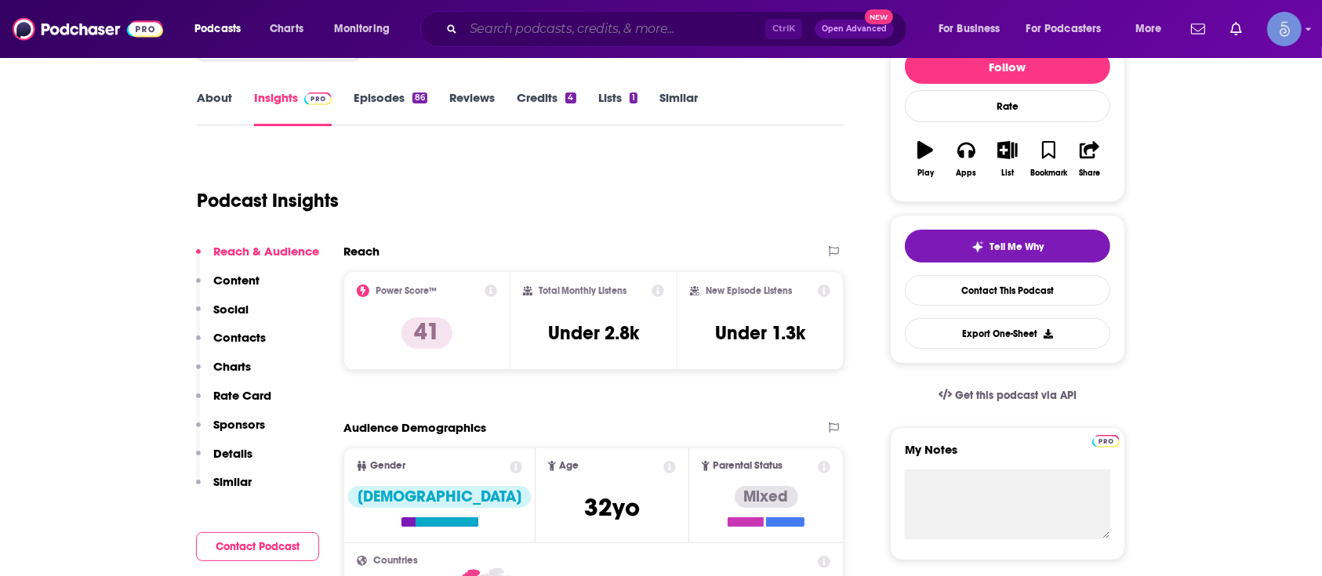
click at [612, 38] on input "Search podcasts, credits, & more..." at bounding box center [614, 28] width 302 height 25
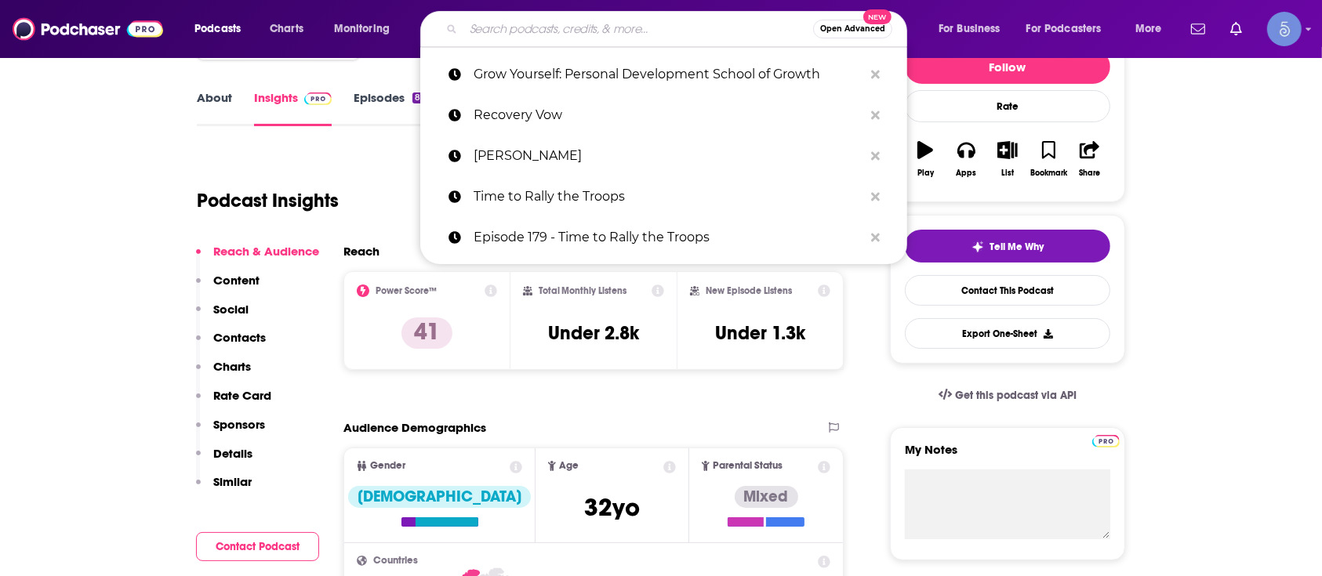
paste input "[MEDICAL_DATA] After Trauma | Grit, Grace, & Inspiration"
type input "[MEDICAL_DATA] After Trauma | Grit, Grace, & Inspiration"
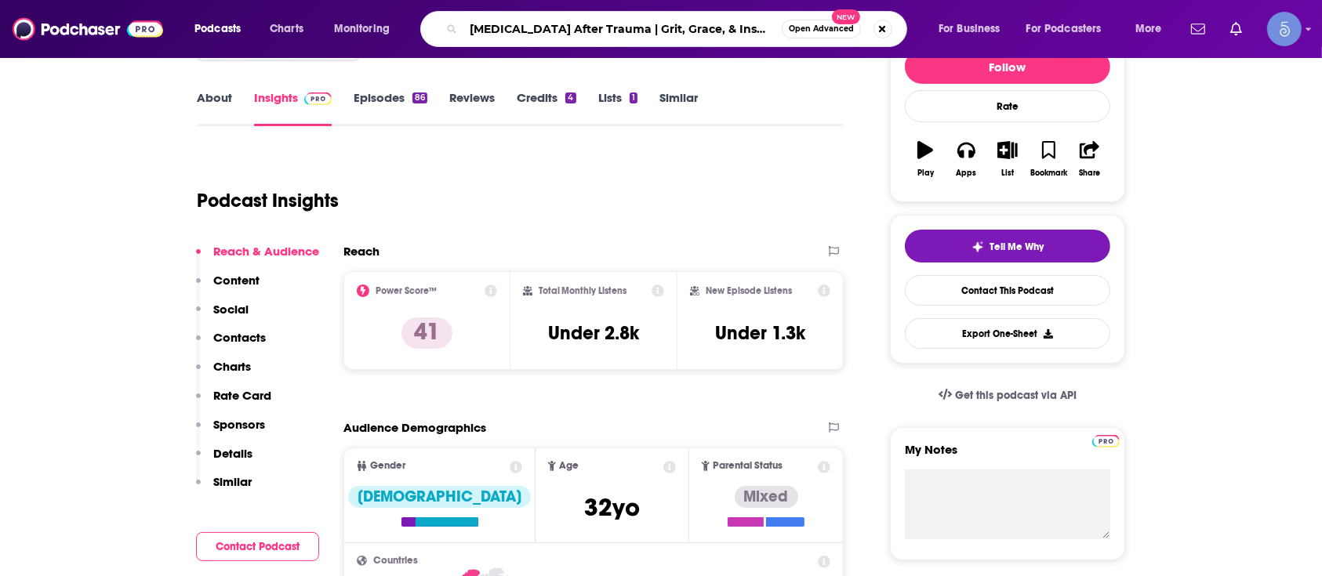
scroll to position [0, 20]
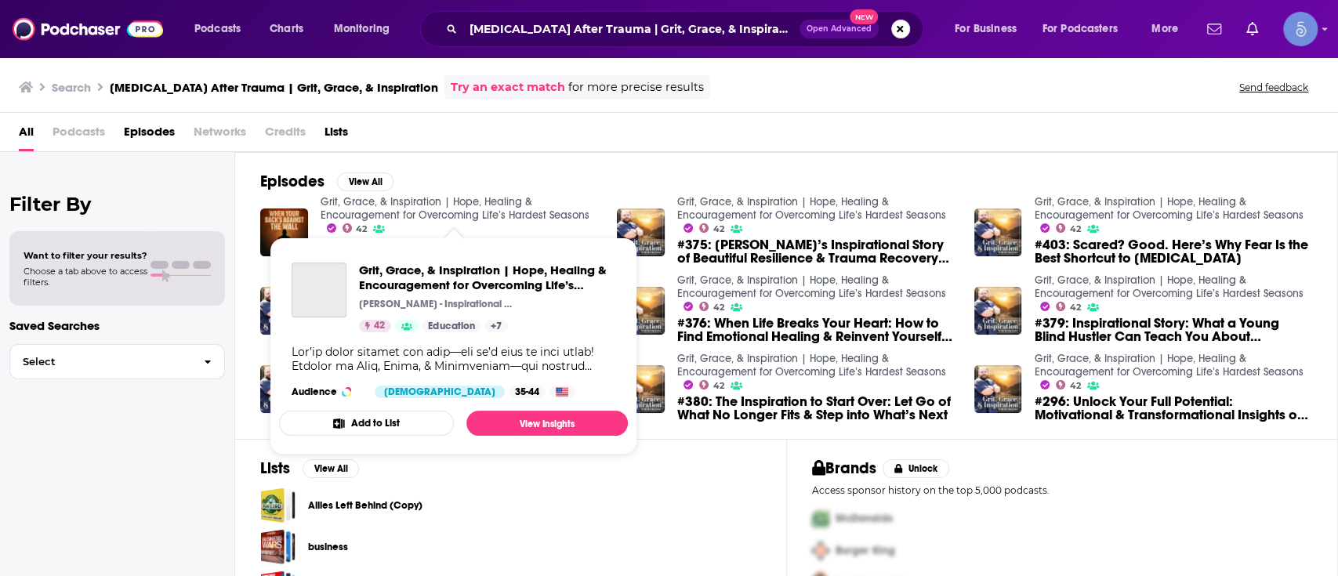
click at [372, 206] on link "Grit, Grace, & Inspiration | Hope, Healing & Encouragement for Overcoming Life’…" at bounding box center [455, 208] width 269 height 27
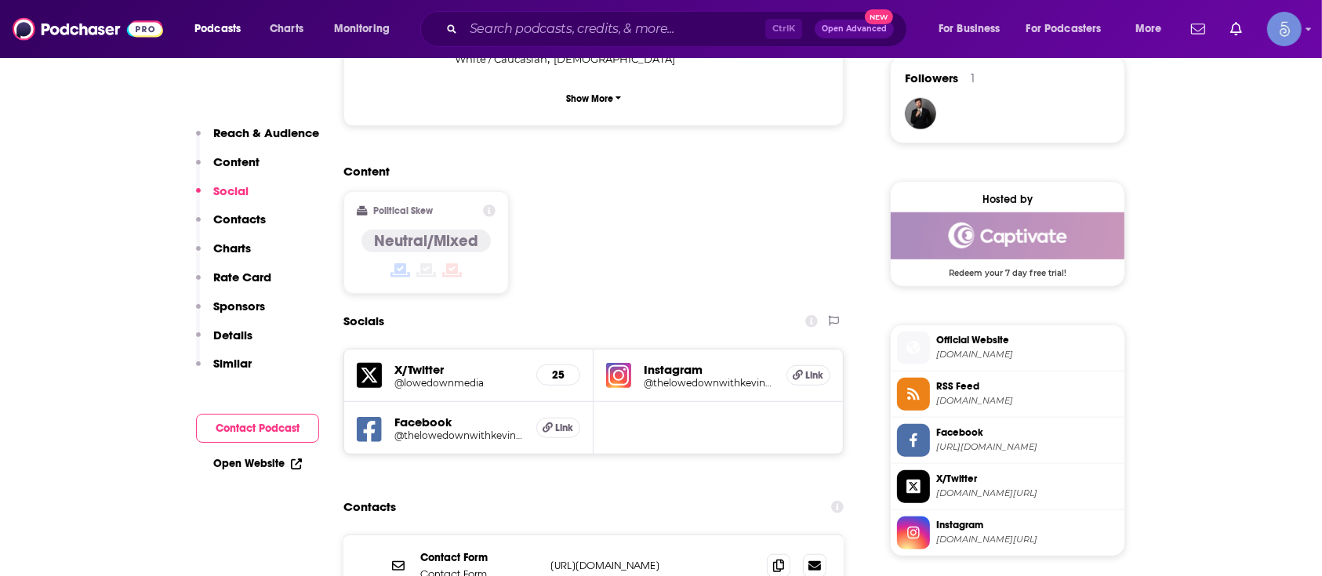
scroll to position [1254, 0]
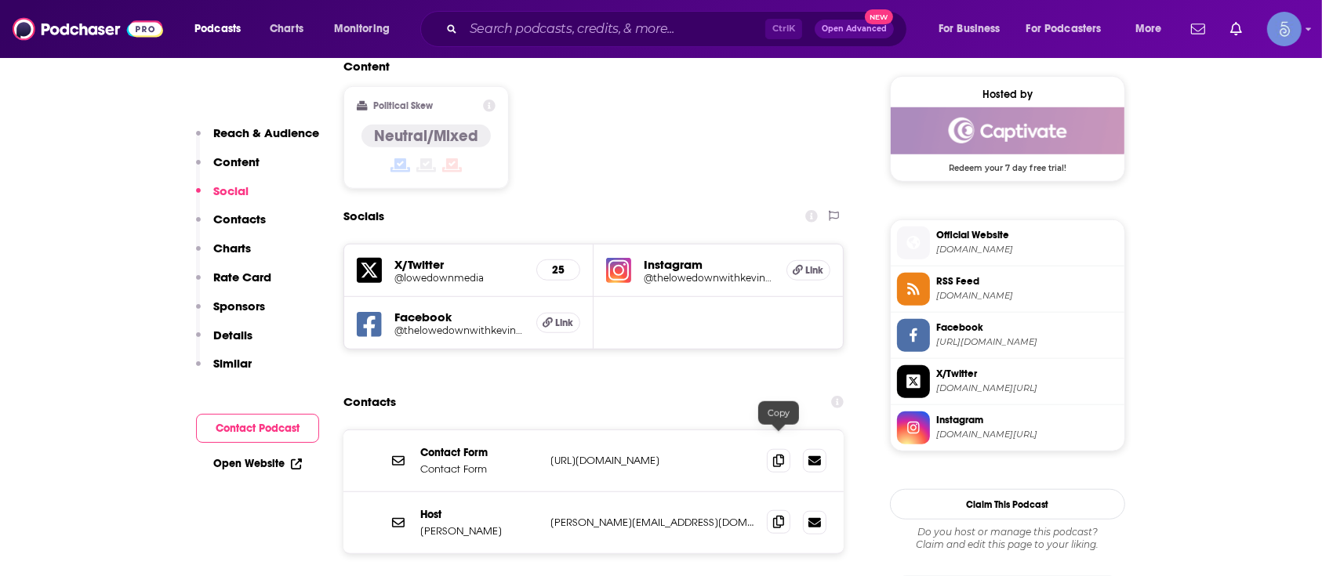
click at [786, 510] on span at bounding box center [779, 522] width 24 height 24
click at [782, 454] on icon at bounding box center [778, 460] width 11 height 13
click at [632, 16] on div "Ctrl K Open Advanced New" at bounding box center [663, 29] width 487 height 36
click at [633, 31] on input "Search podcasts, credits, & more..." at bounding box center [614, 28] width 302 height 25
paste input "I AM REDEMPTION - PODCAST"
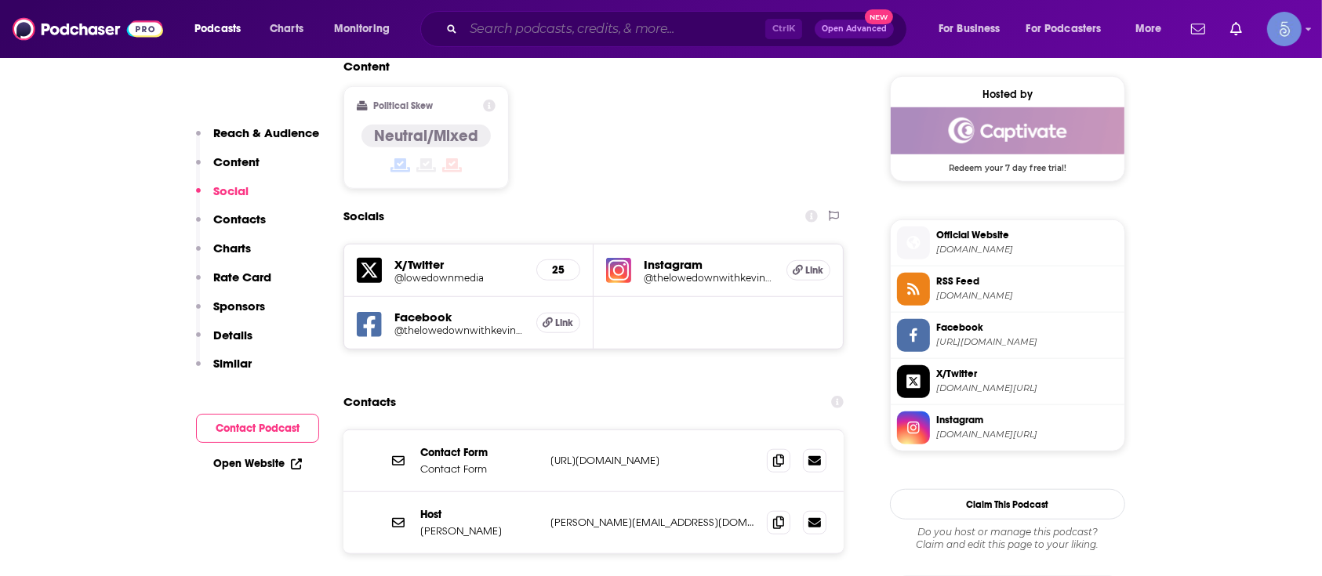
type input "I AM REDEMPTION - PODCAST"
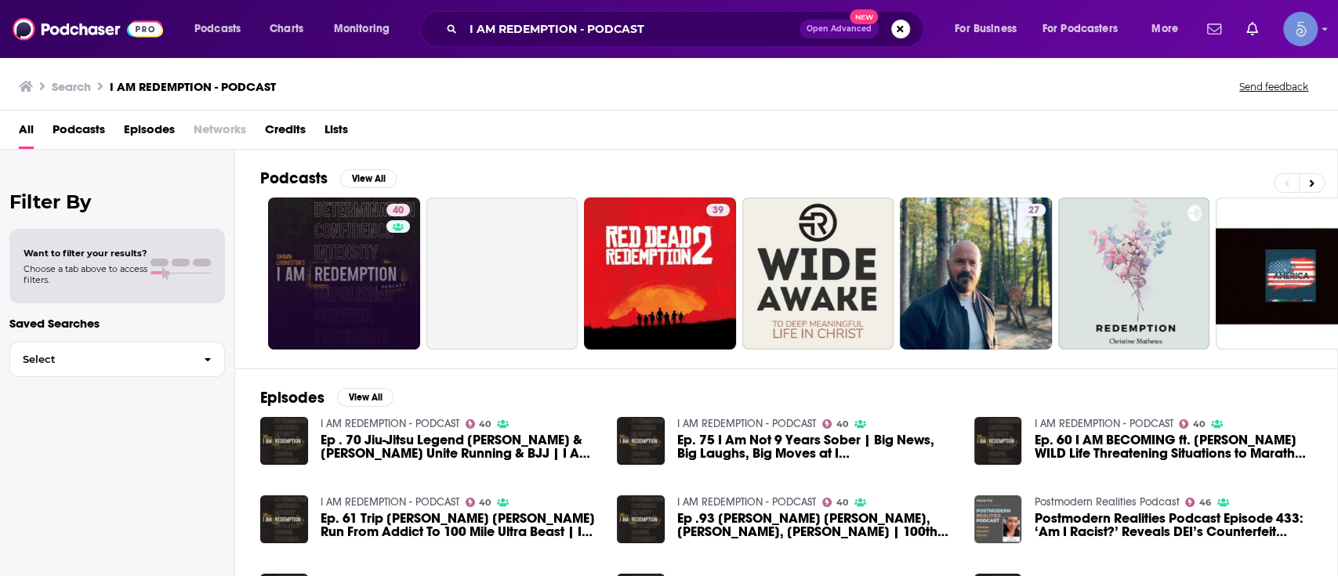
drag, startPoint x: 393, startPoint y: 232, endPoint x: 378, endPoint y: 244, distance: 19.0
click at [378, 244] on link "40" at bounding box center [344, 274] width 152 height 152
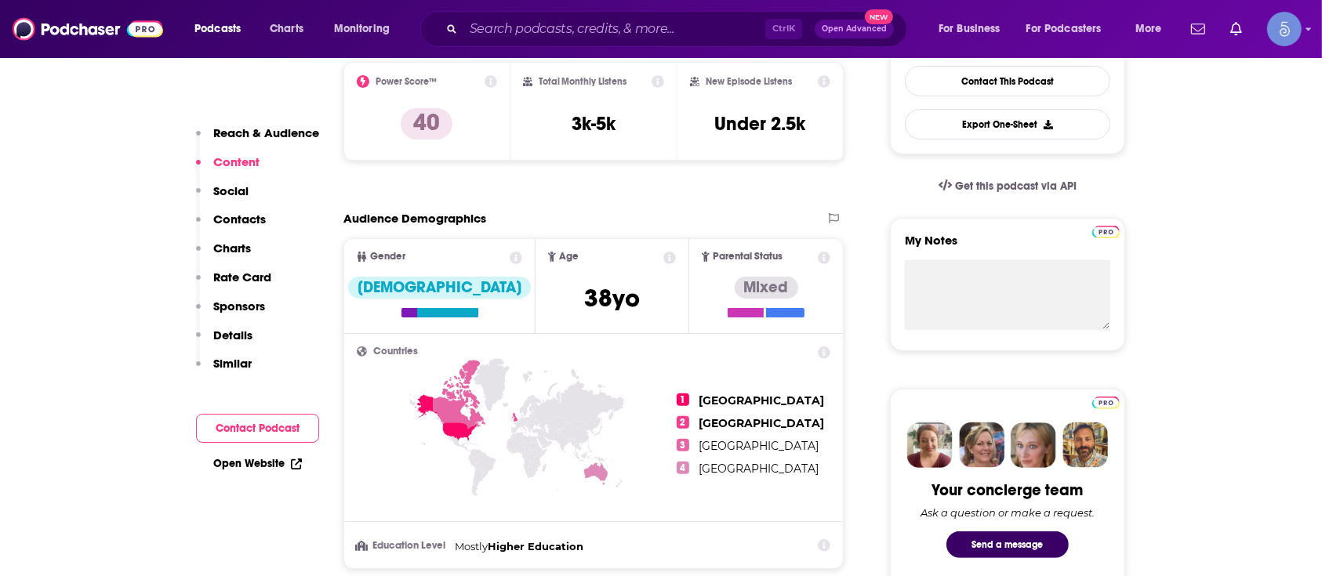
scroll to position [104, 0]
